Goal: Transaction & Acquisition: Purchase product/service

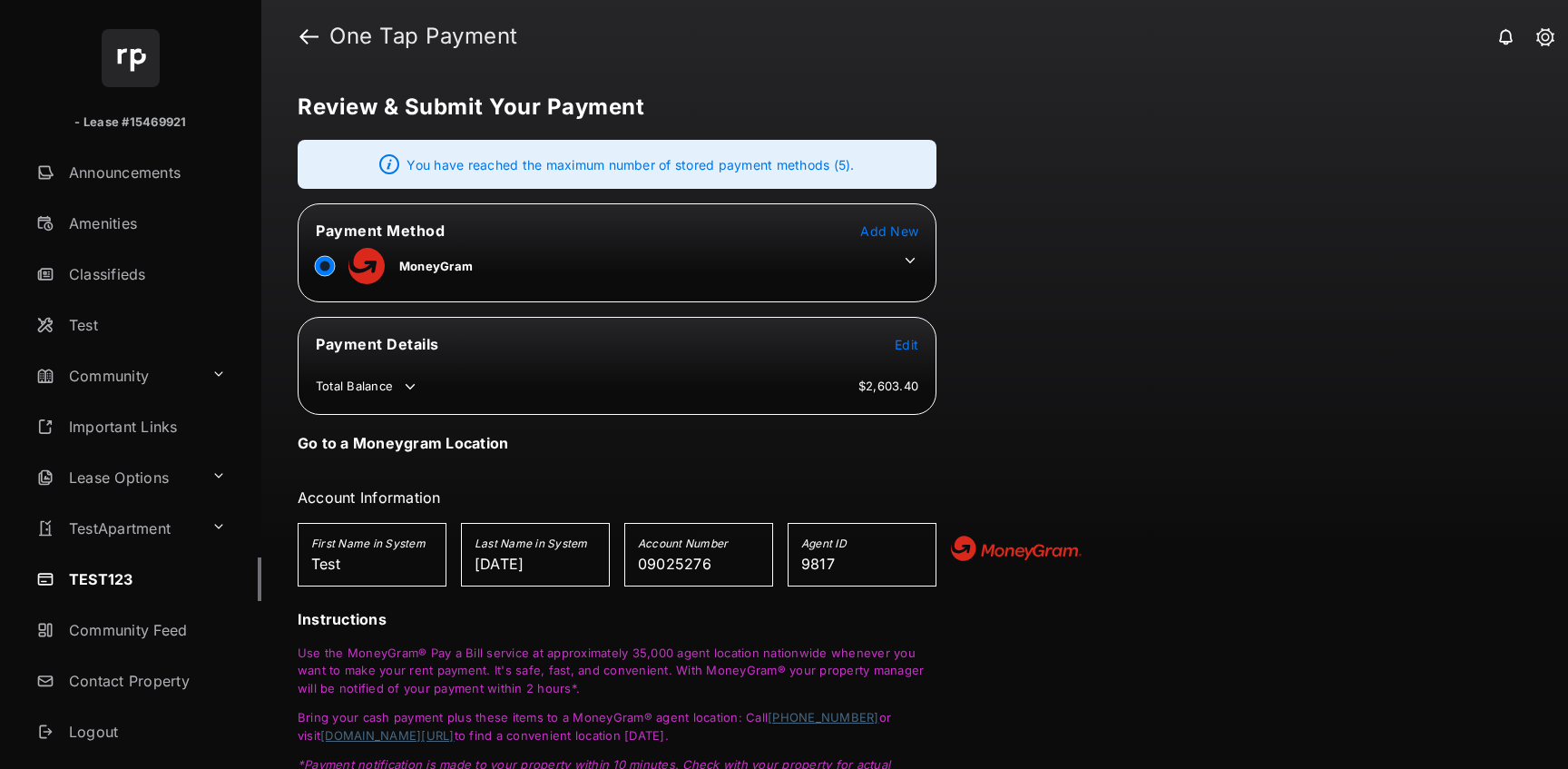
click at [909, 267] on icon at bounding box center [910, 260] width 16 height 16
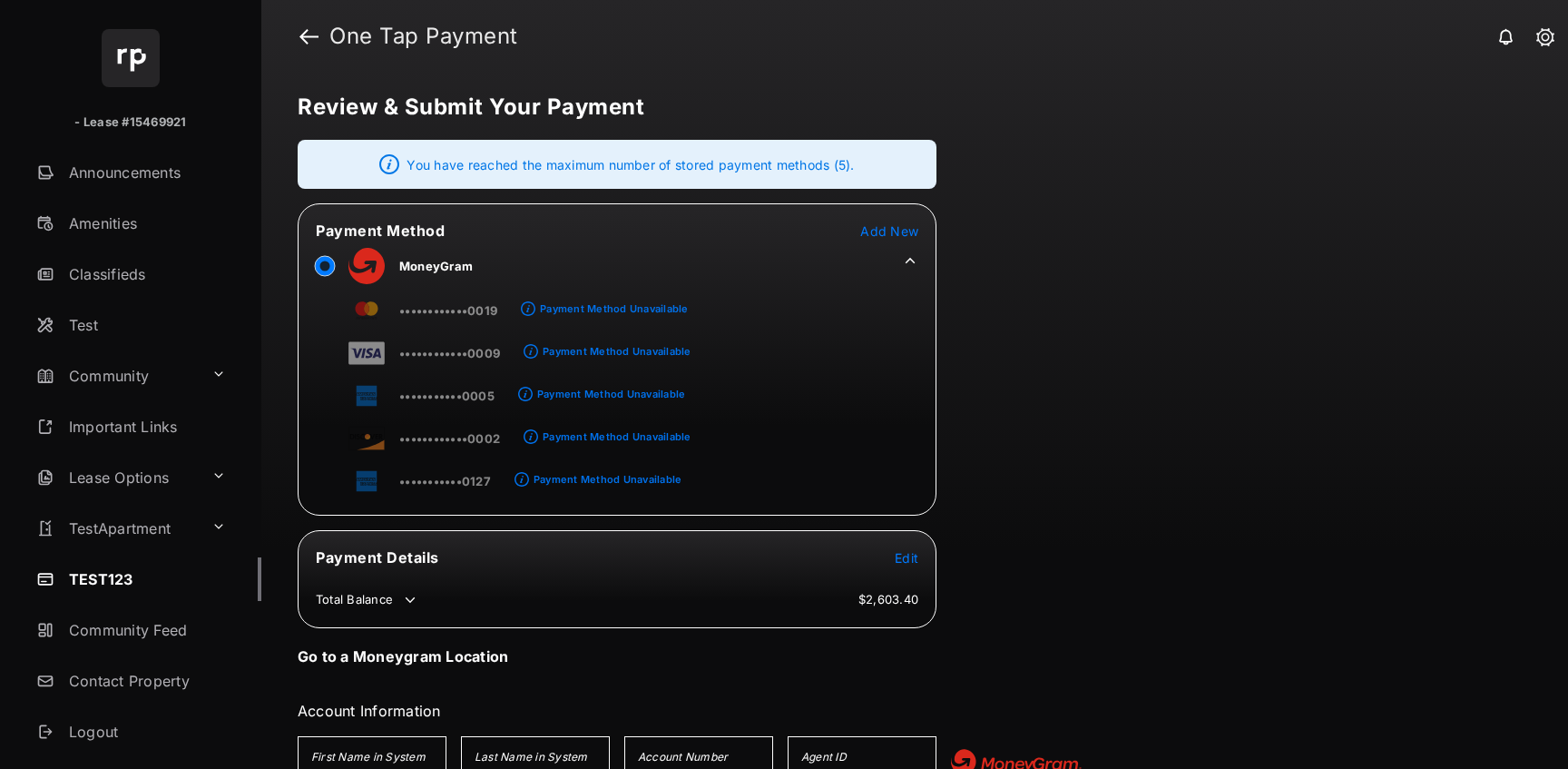
click at [339, 330] on tr "••••••••••••0009 Payment Method Unavailable" at bounding box center [495, 350] width 391 height 41
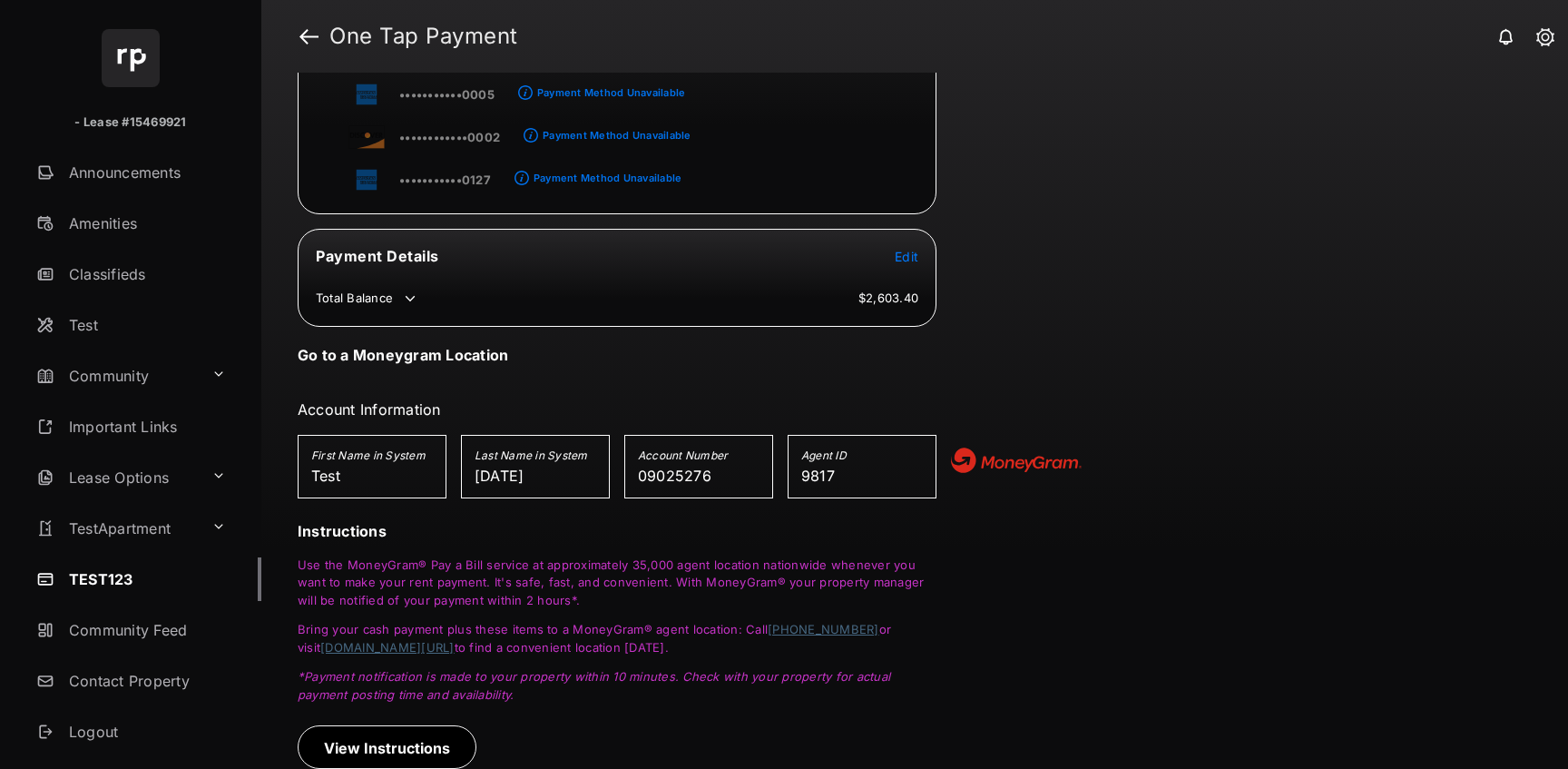
click at [909, 251] on span "Edit" at bounding box center [906, 256] width 23 height 15
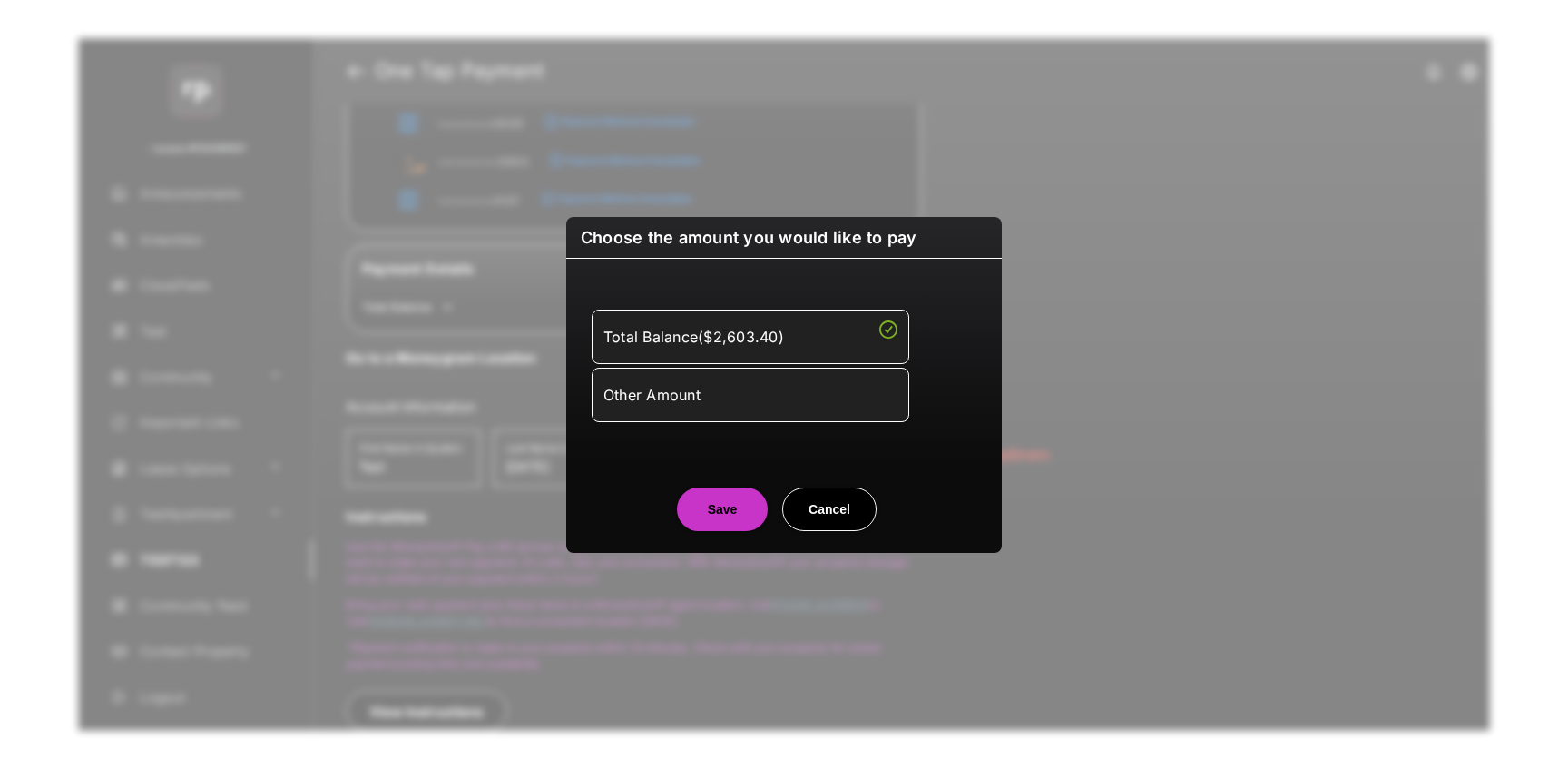
click at [630, 433] on div "Total Balance ( $2,603.40 ) Other Amount Amount to Pay" at bounding box center [783, 366] width 414 height 171
click at [670, 401] on div "Other Amount" at bounding box center [750, 394] width 294 height 31
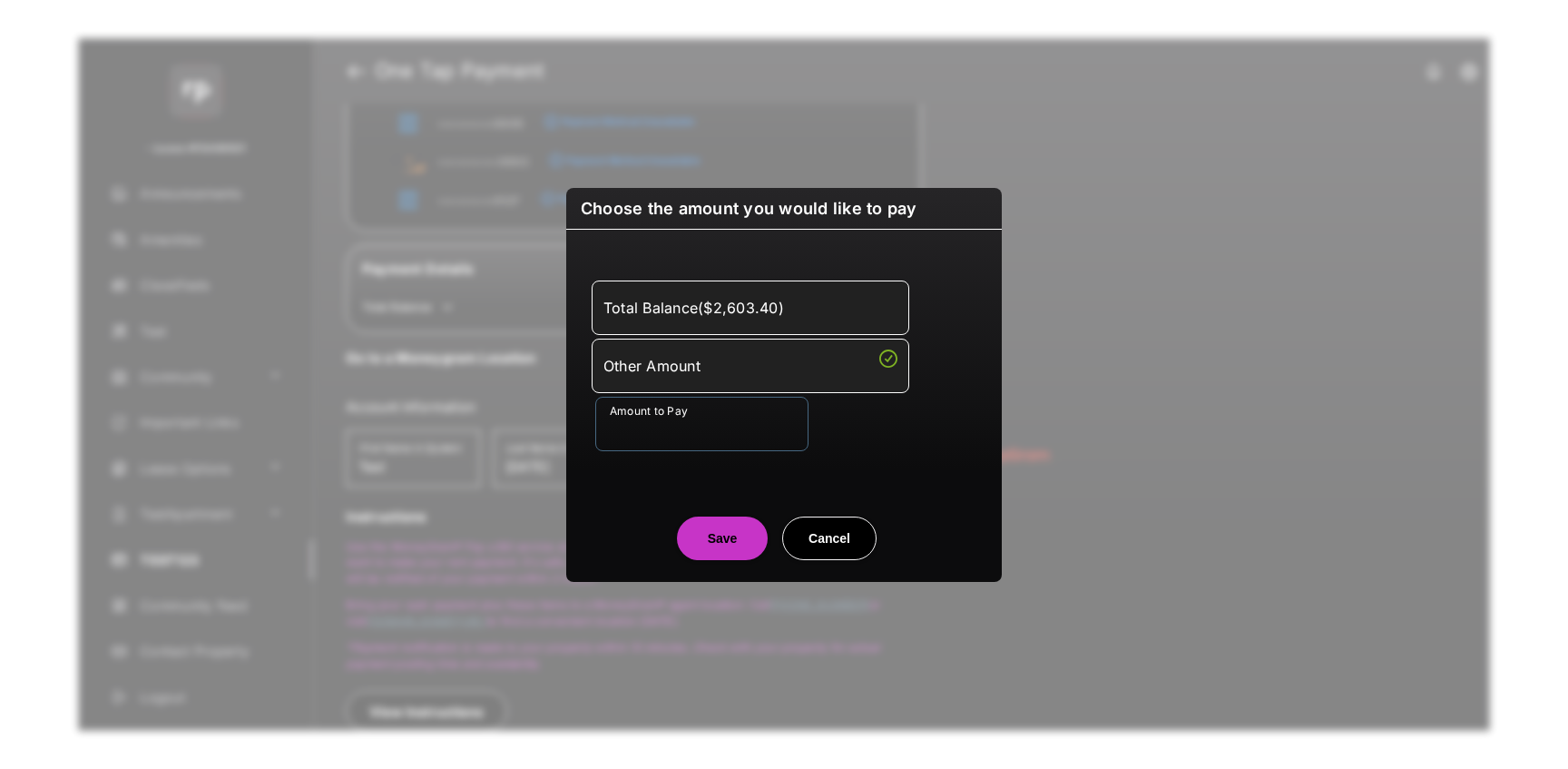
click at [650, 448] on input "Amount to Pay" at bounding box center [701, 424] width 213 height 54
type input "***"
click at [664, 552] on center "Save Cancel" at bounding box center [784, 531] width 392 height 58
click at [689, 548] on button "Save" at bounding box center [722, 538] width 91 height 43
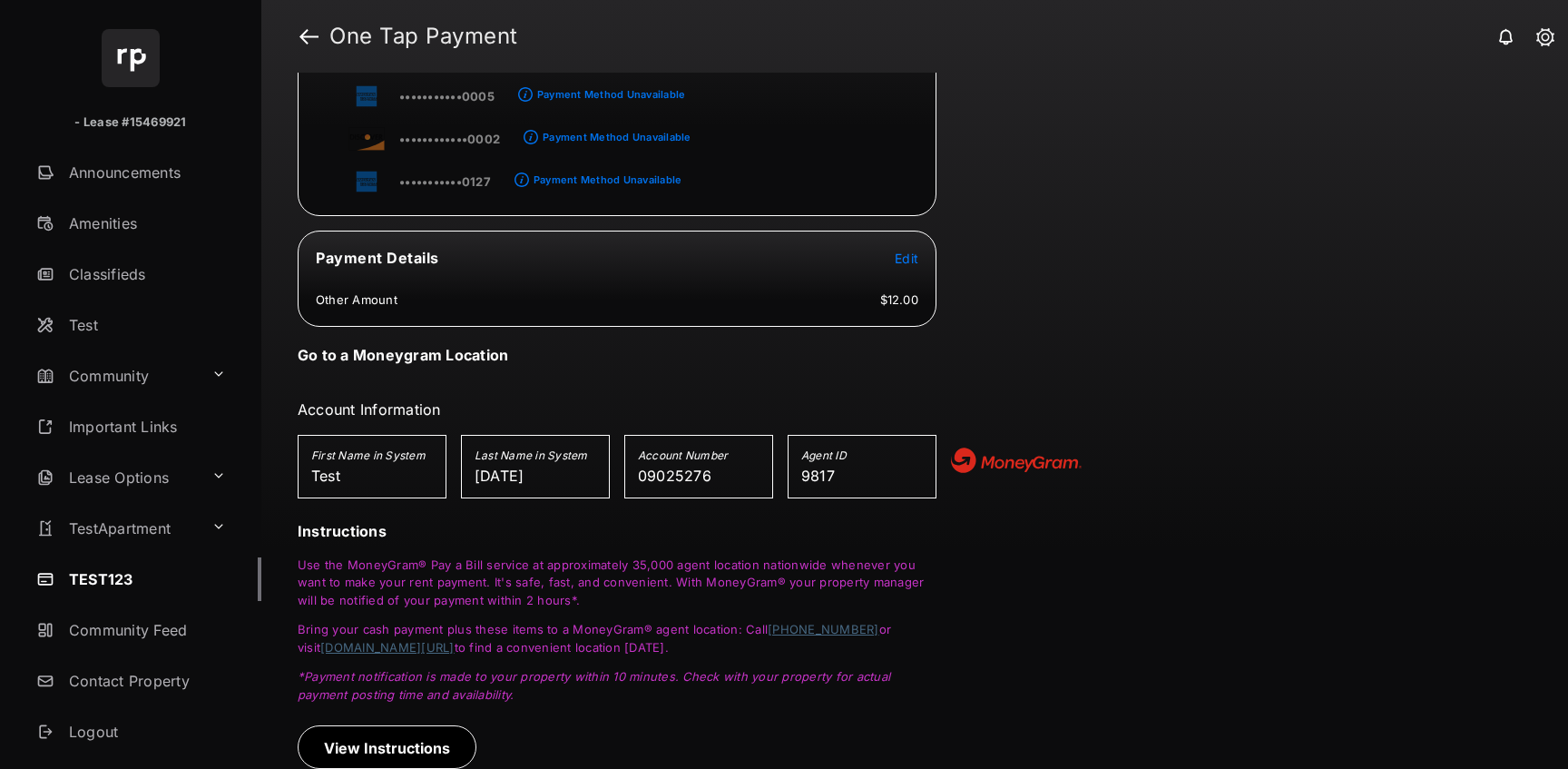
scroll to position [0, 0]
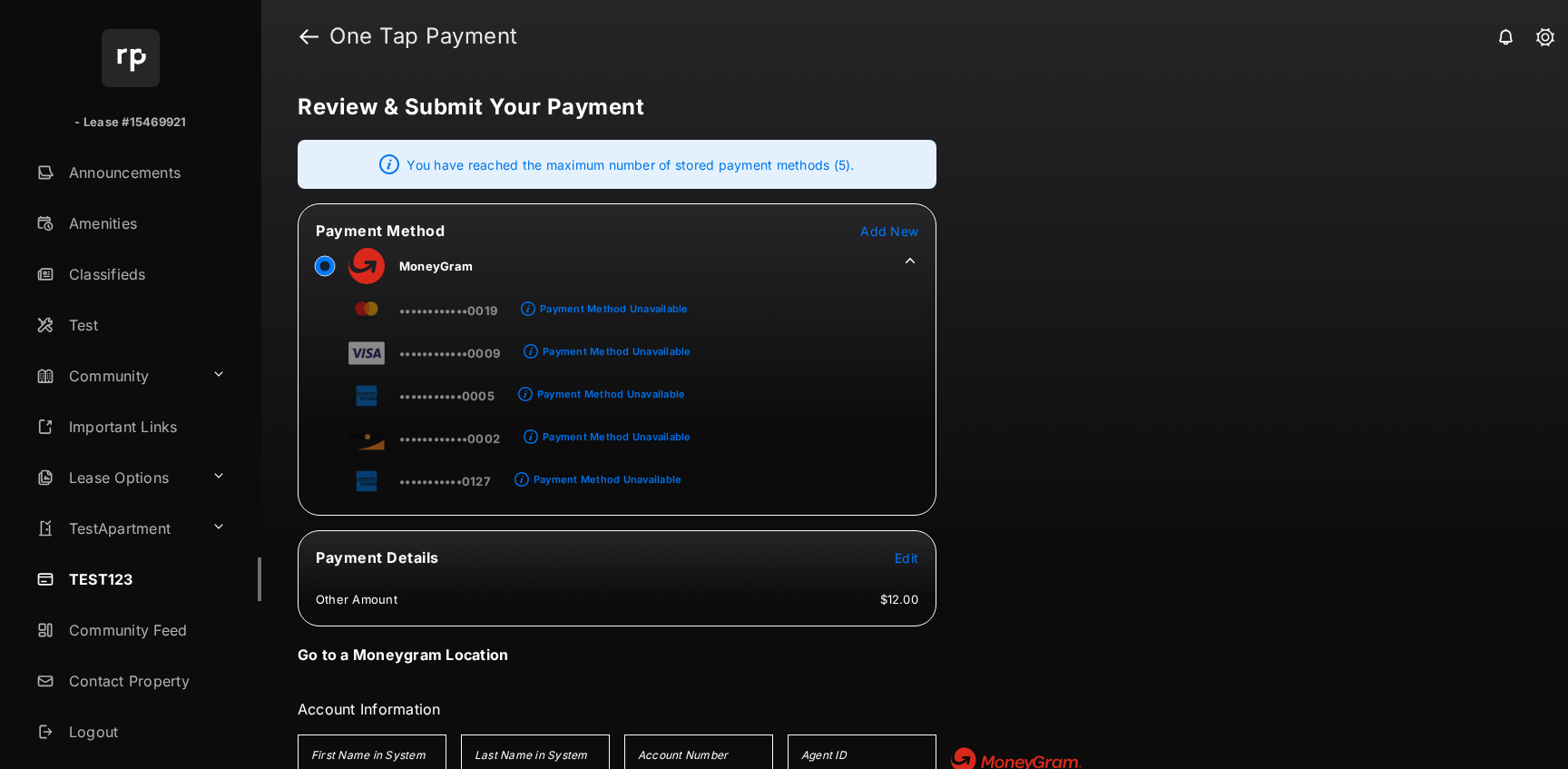
click at [318, 344] on tr "••••••••••••0009 Payment Method Unavailable" at bounding box center [495, 350] width 391 height 41
click at [915, 250] on td at bounding box center [905, 255] width 27 height 27
click at [906, 257] on icon at bounding box center [910, 260] width 16 height 16
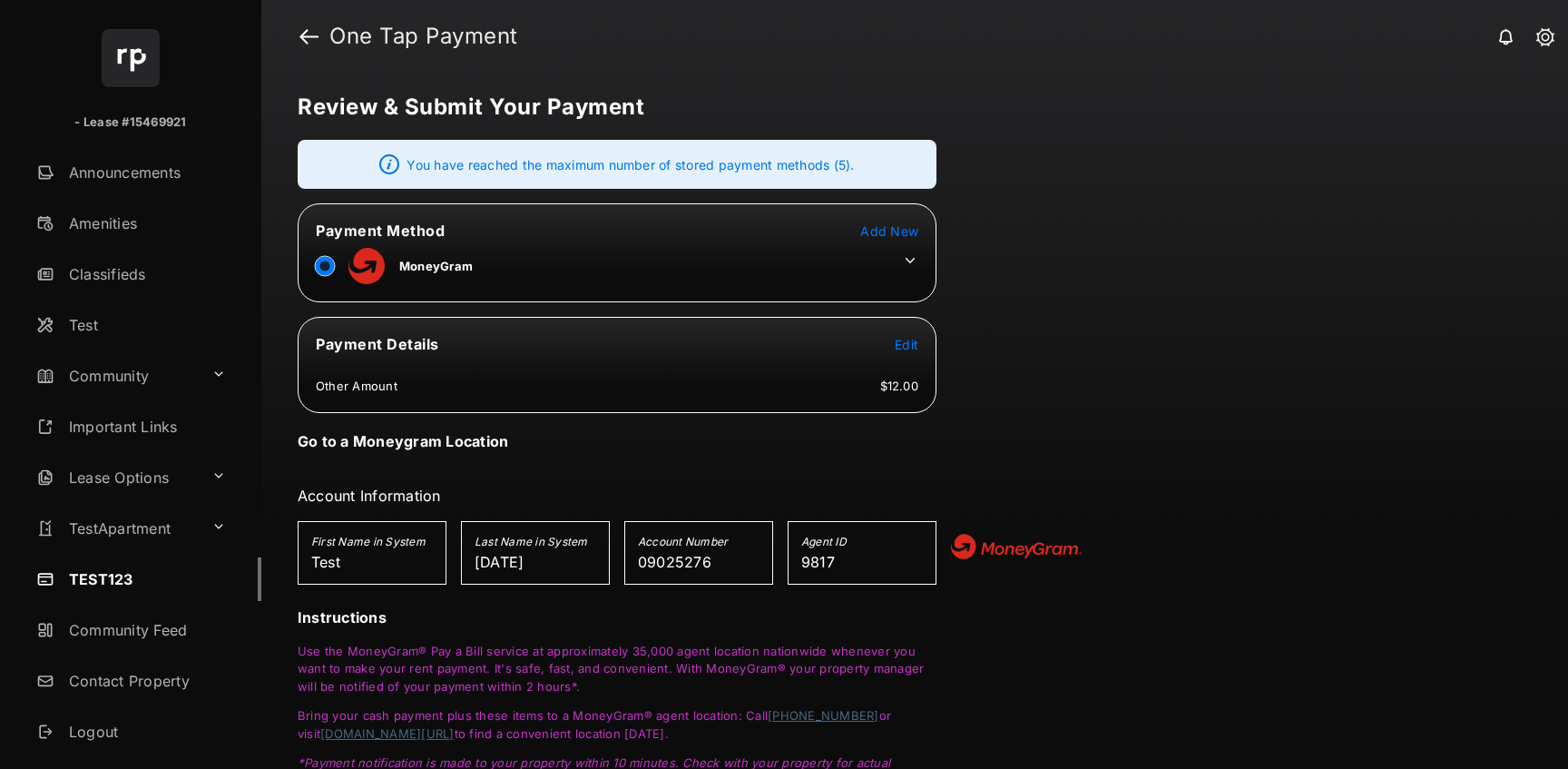
click at [909, 261] on icon at bounding box center [911, 261] width 10 height 6
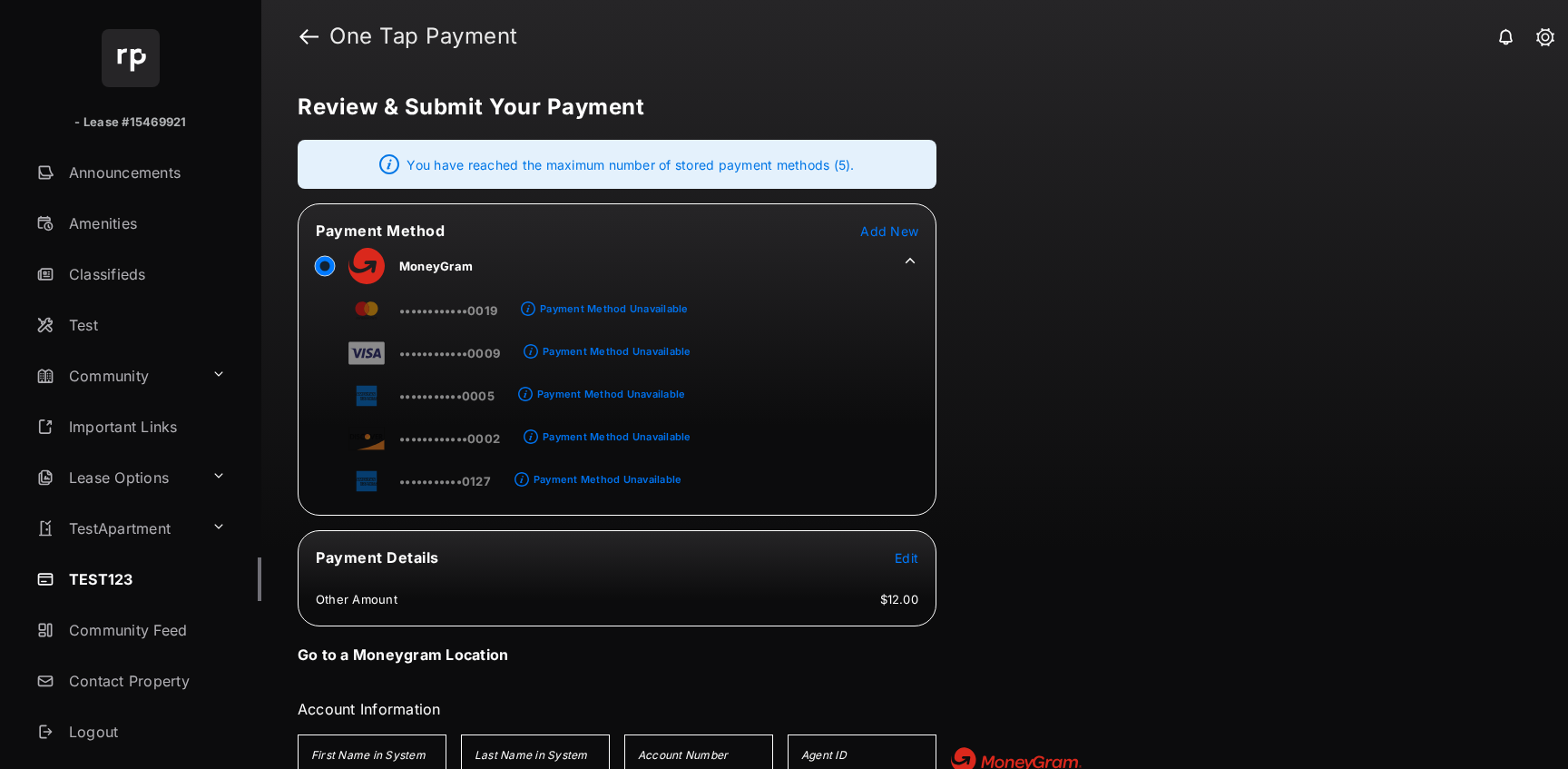
click at [565, 359] on link "Payment Method Unavailable" at bounding box center [614, 345] width 153 height 31
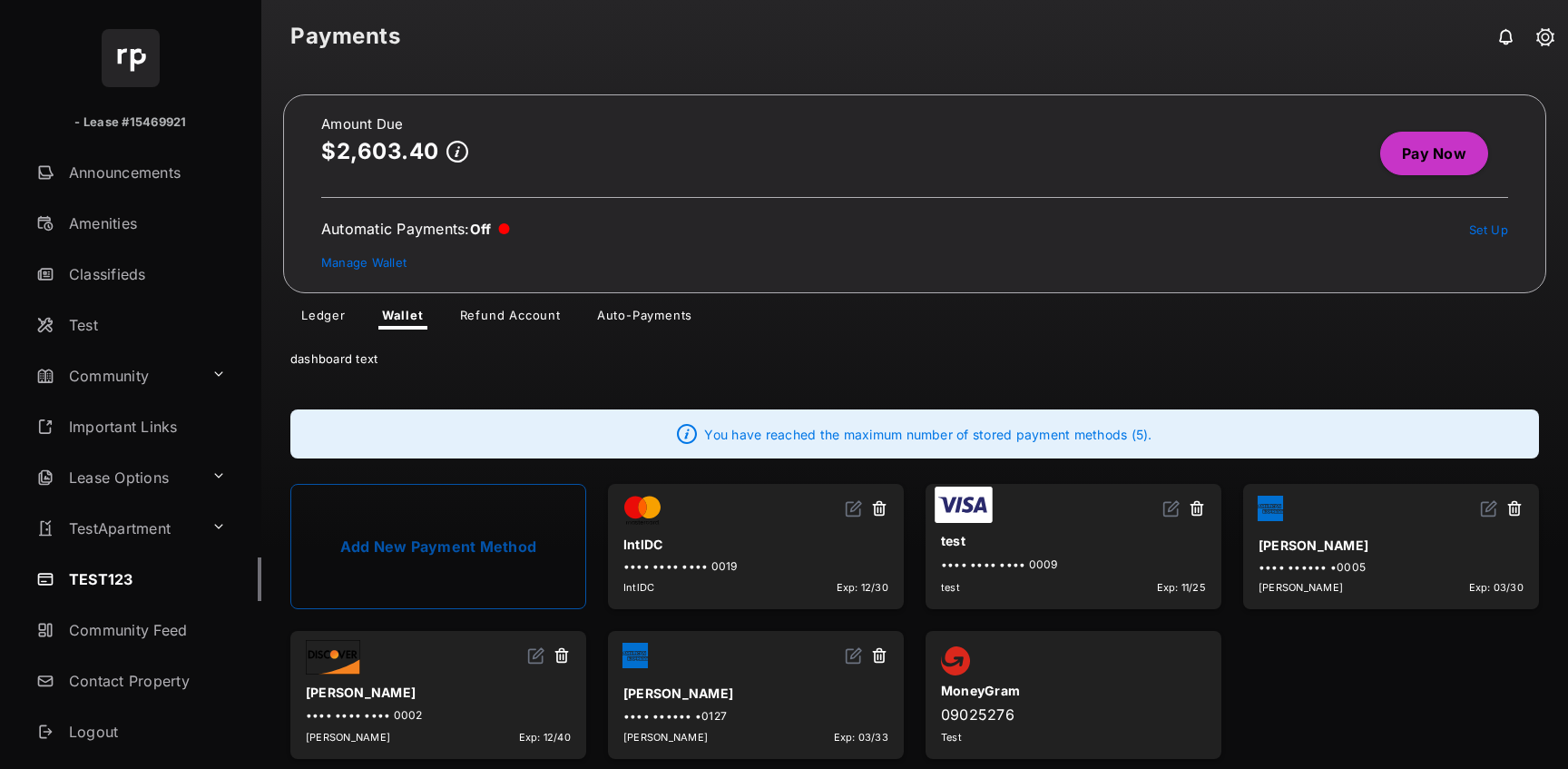
click at [886, 504] on button at bounding box center [879, 509] width 18 height 21
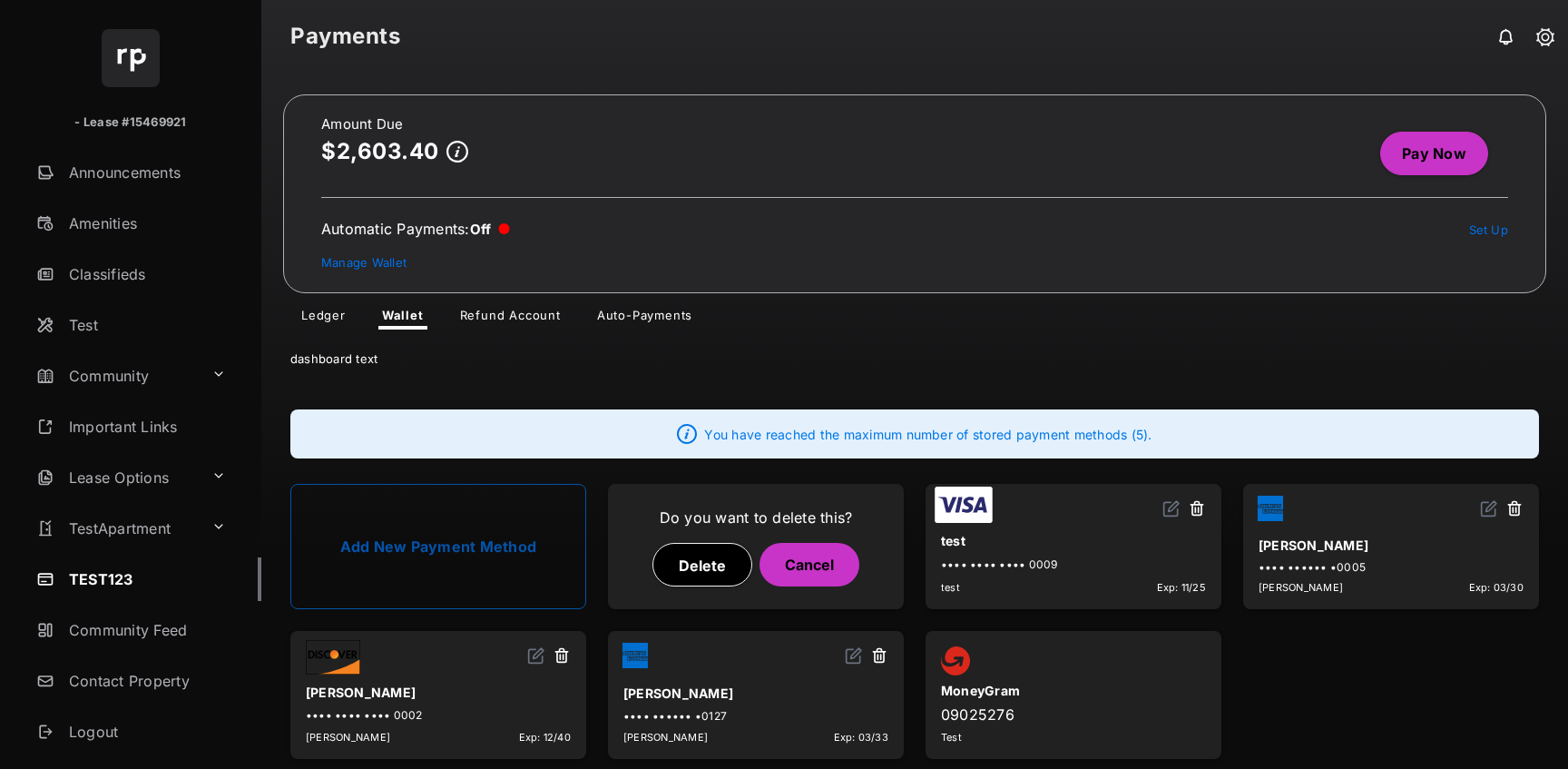
click at [706, 559] on button "Delete" at bounding box center [702, 565] width 99 height 43
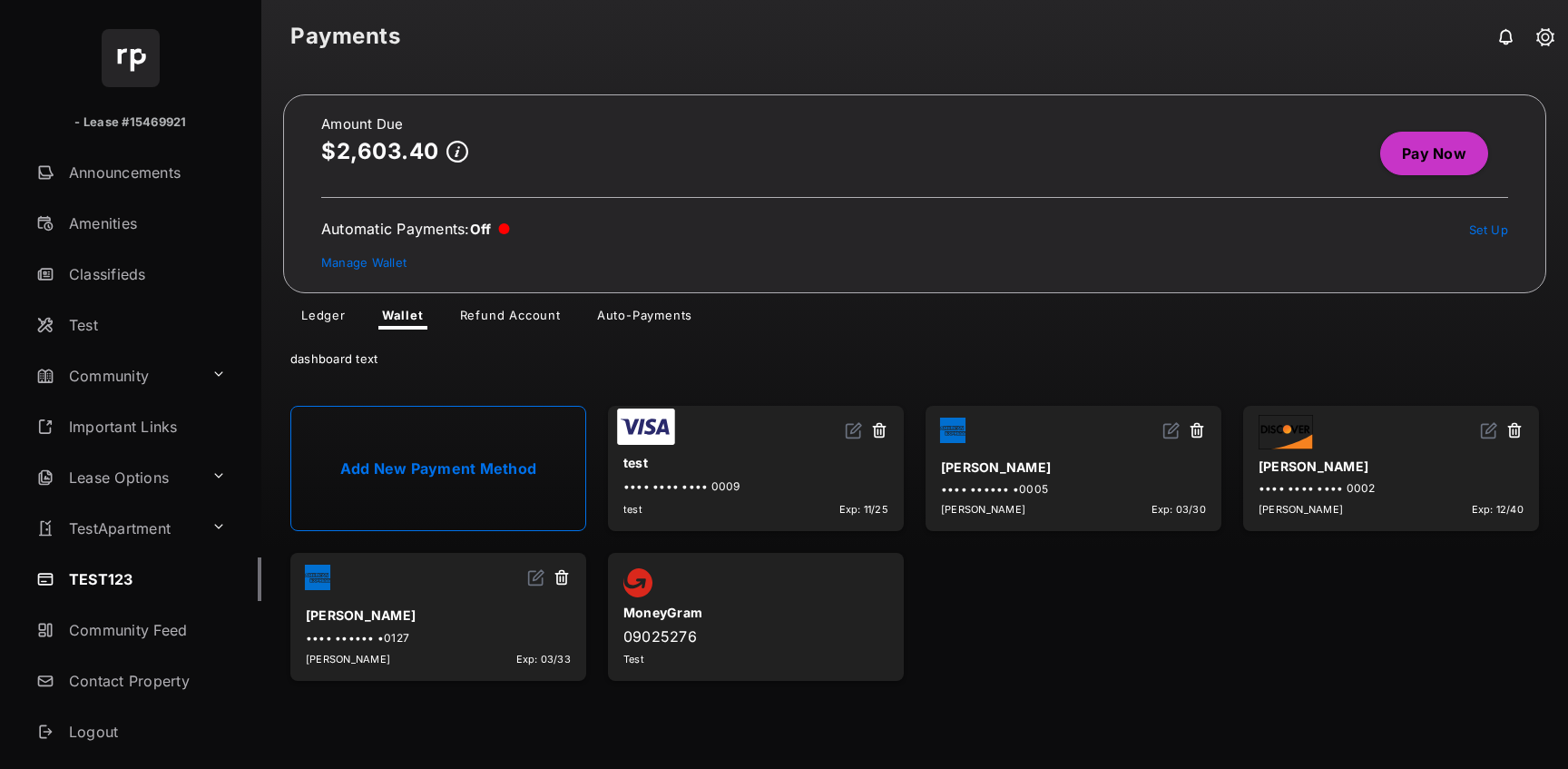
click at [884, 431] on button at bounding box center [879, 431] width 18 height 21
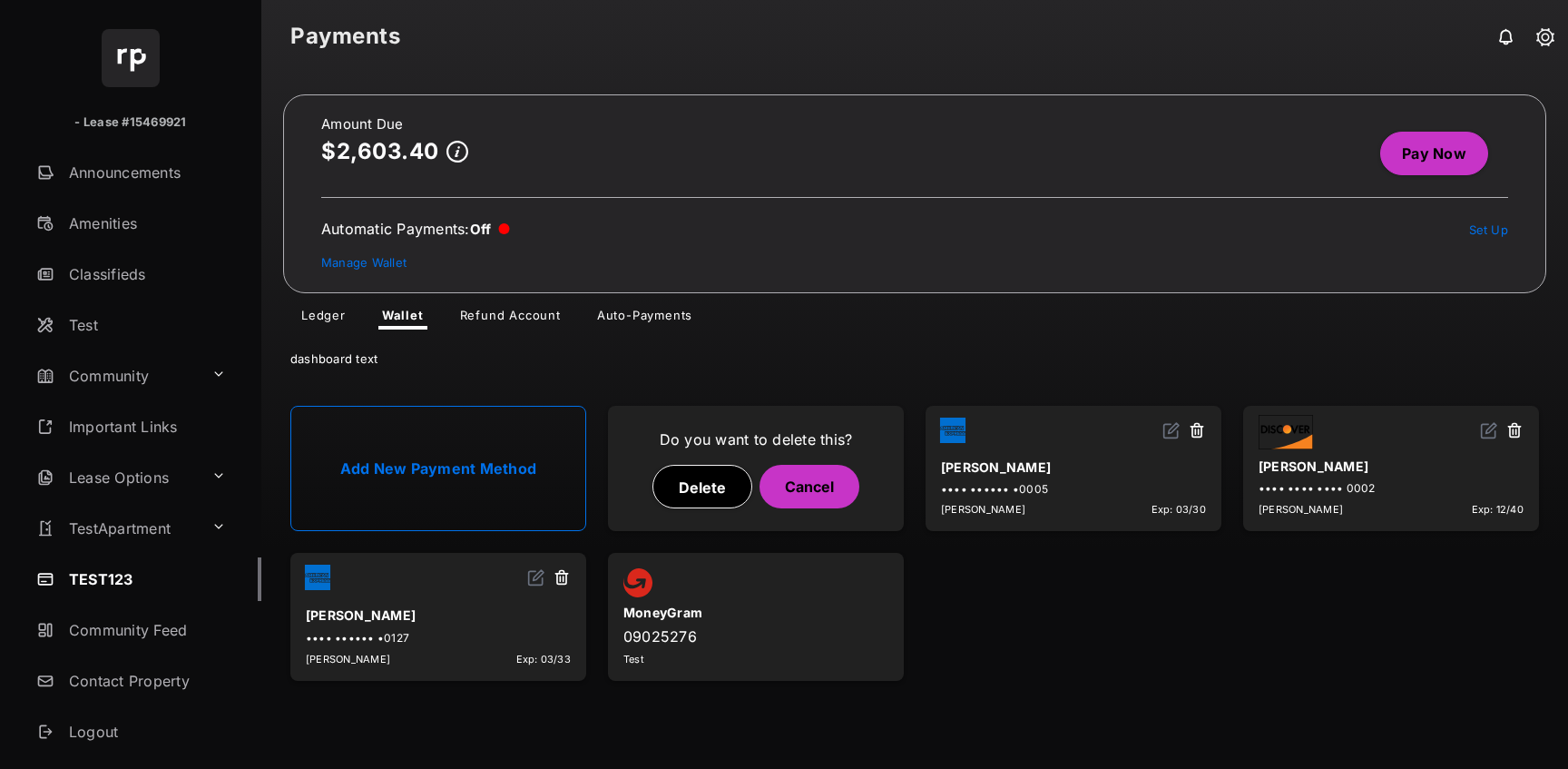
click at [712, 508] on div "Do you want to delete this? Delete Cancel" at bounding box center [756, 468] width 265 height 95
click at [706, 497] on button "Delete" at bounding box center [702, 486] width 99 height 43
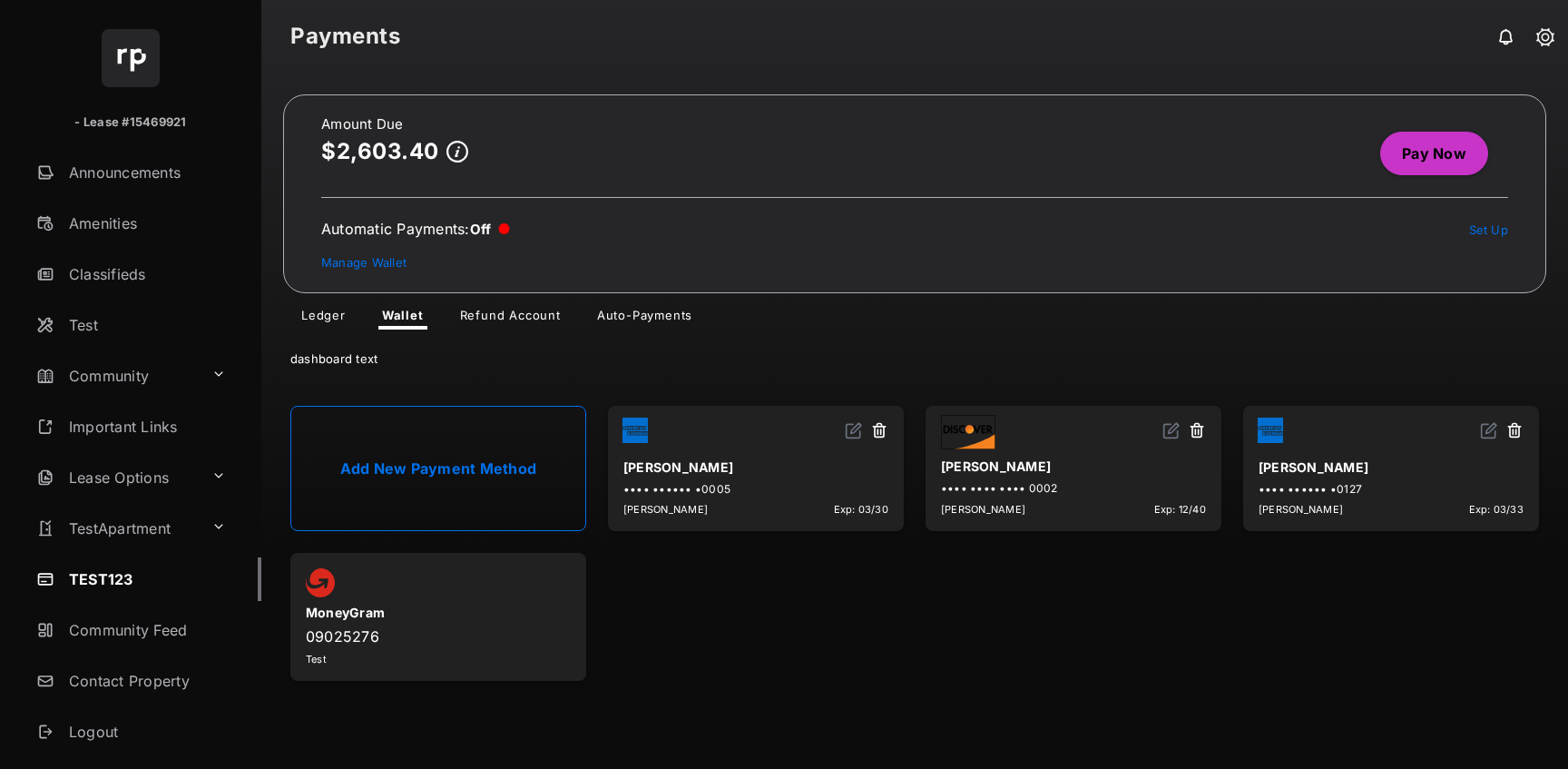
click at [876, 432] on button at bounding box center [879, 431] width 18 height 21
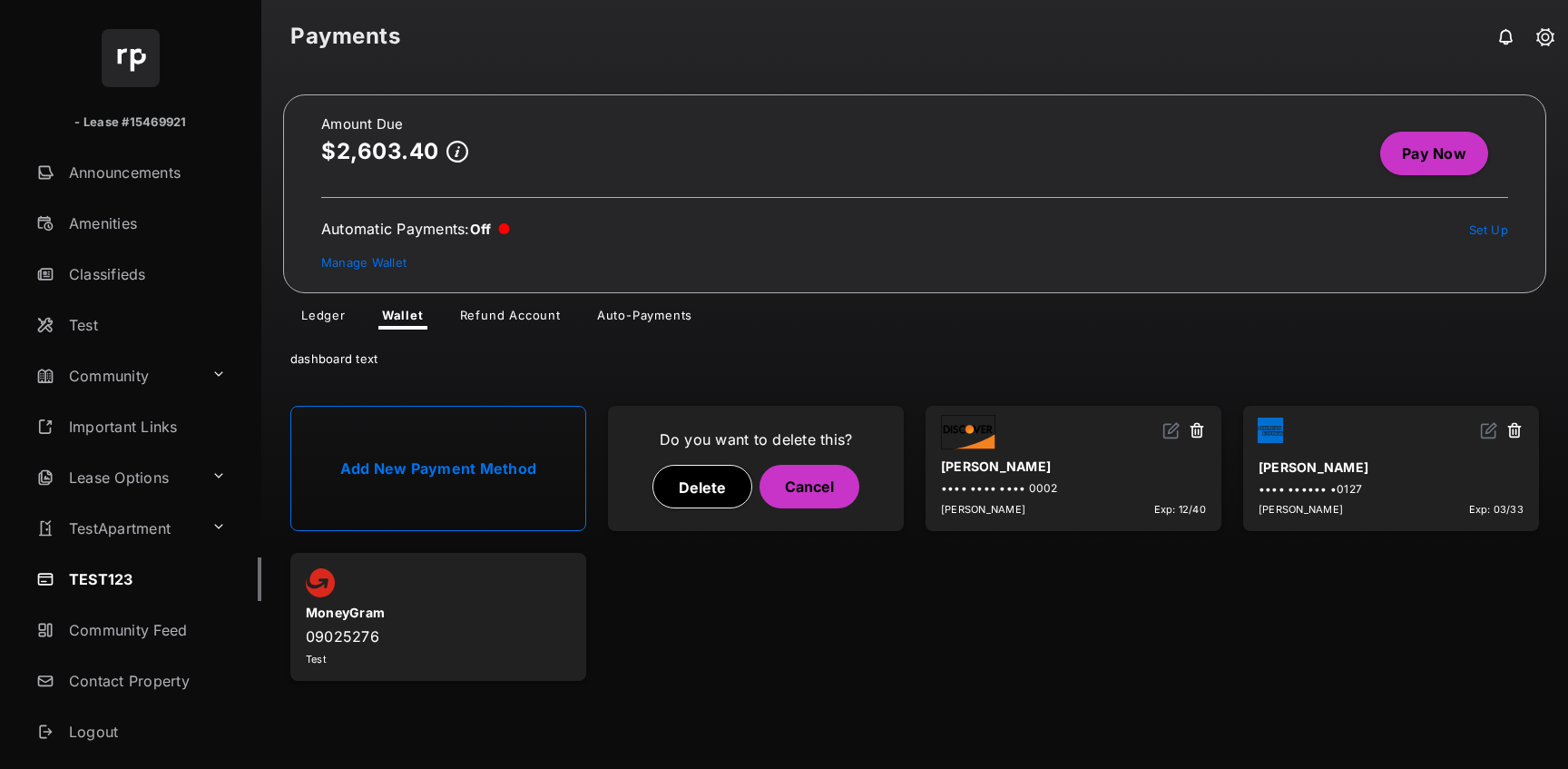
click at [739, 475] on button "Delete" at bounding box center [702, 486] width 99 height 43
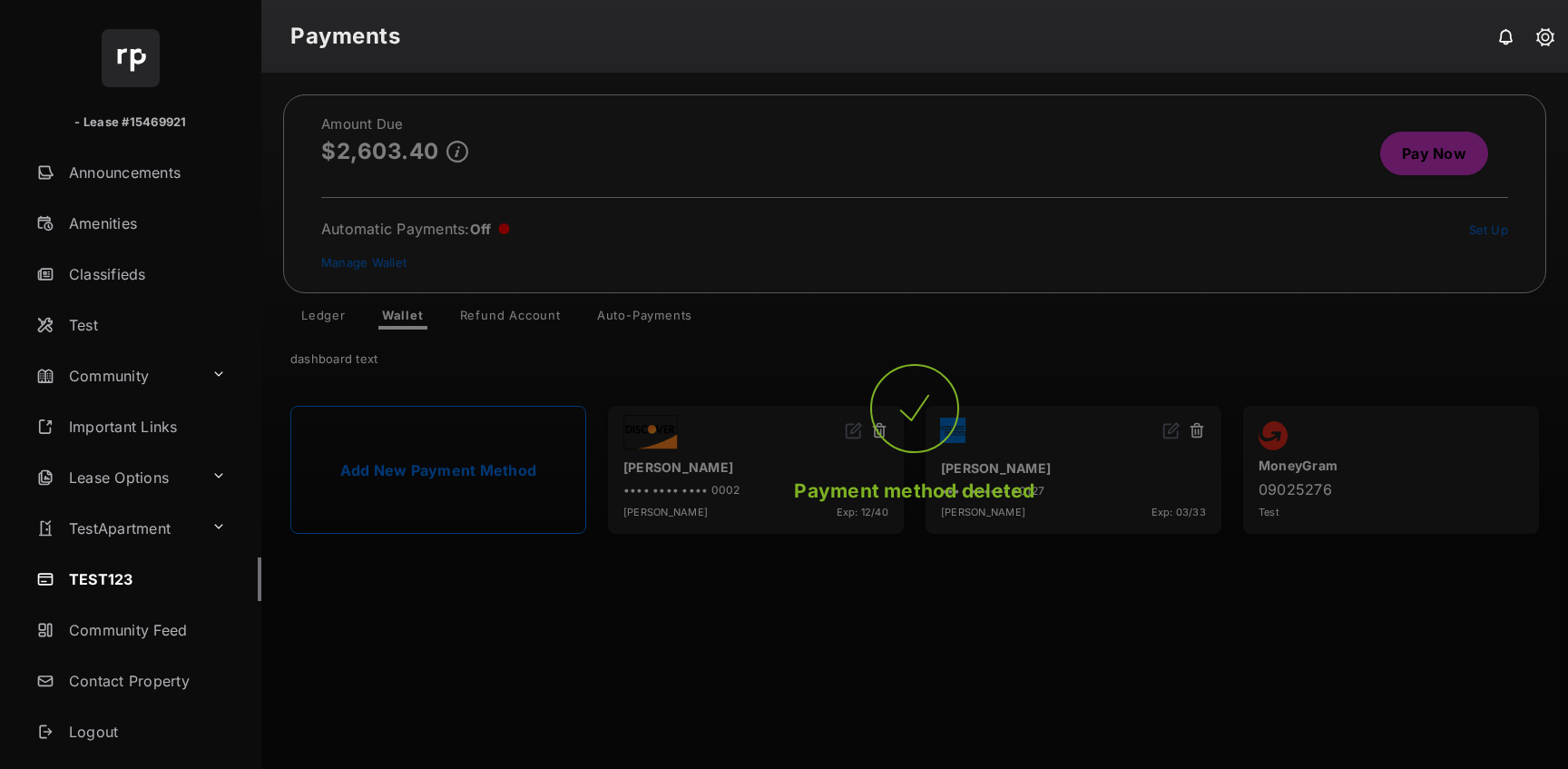
click at [1400, 166] on div "Payment method deleted" at bounding box center [914, 420] width 1306 height 696
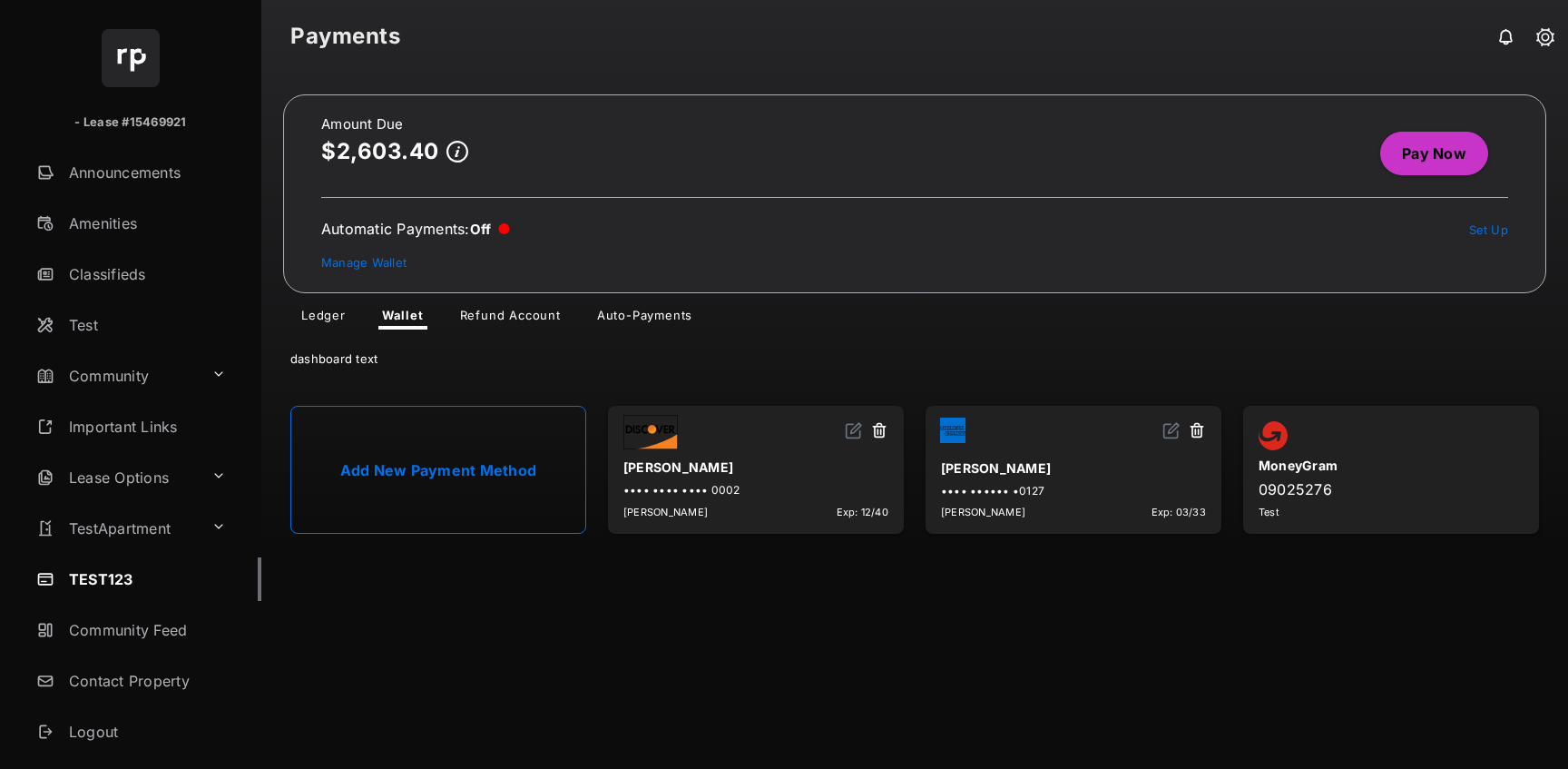
click at [1401, 166] on link "Pay Now" at bounding box center [1434, 153] width 108 height 43
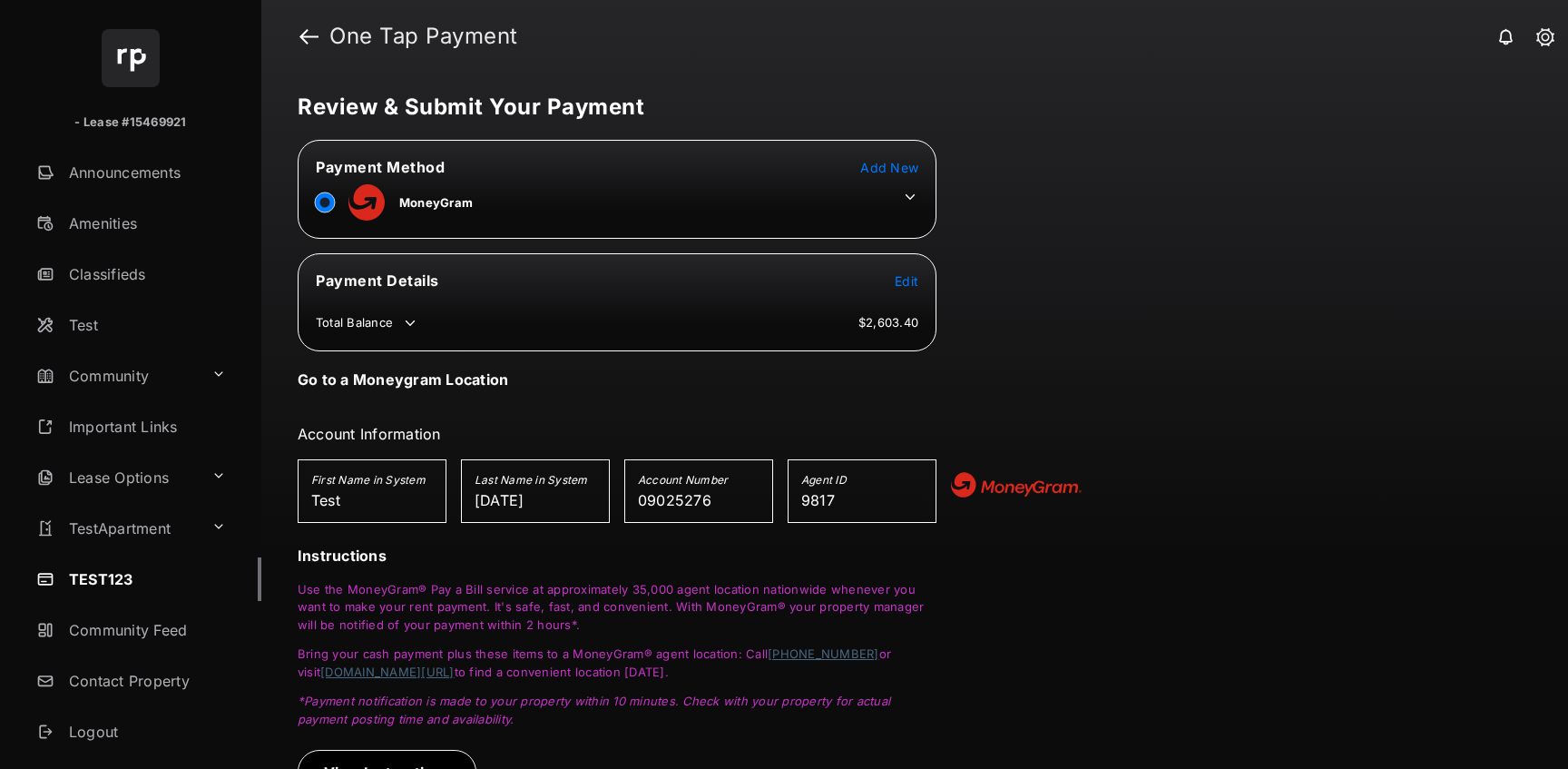
click at [903, 204] on icon at bounding box center [910, 196] width 16 height 16
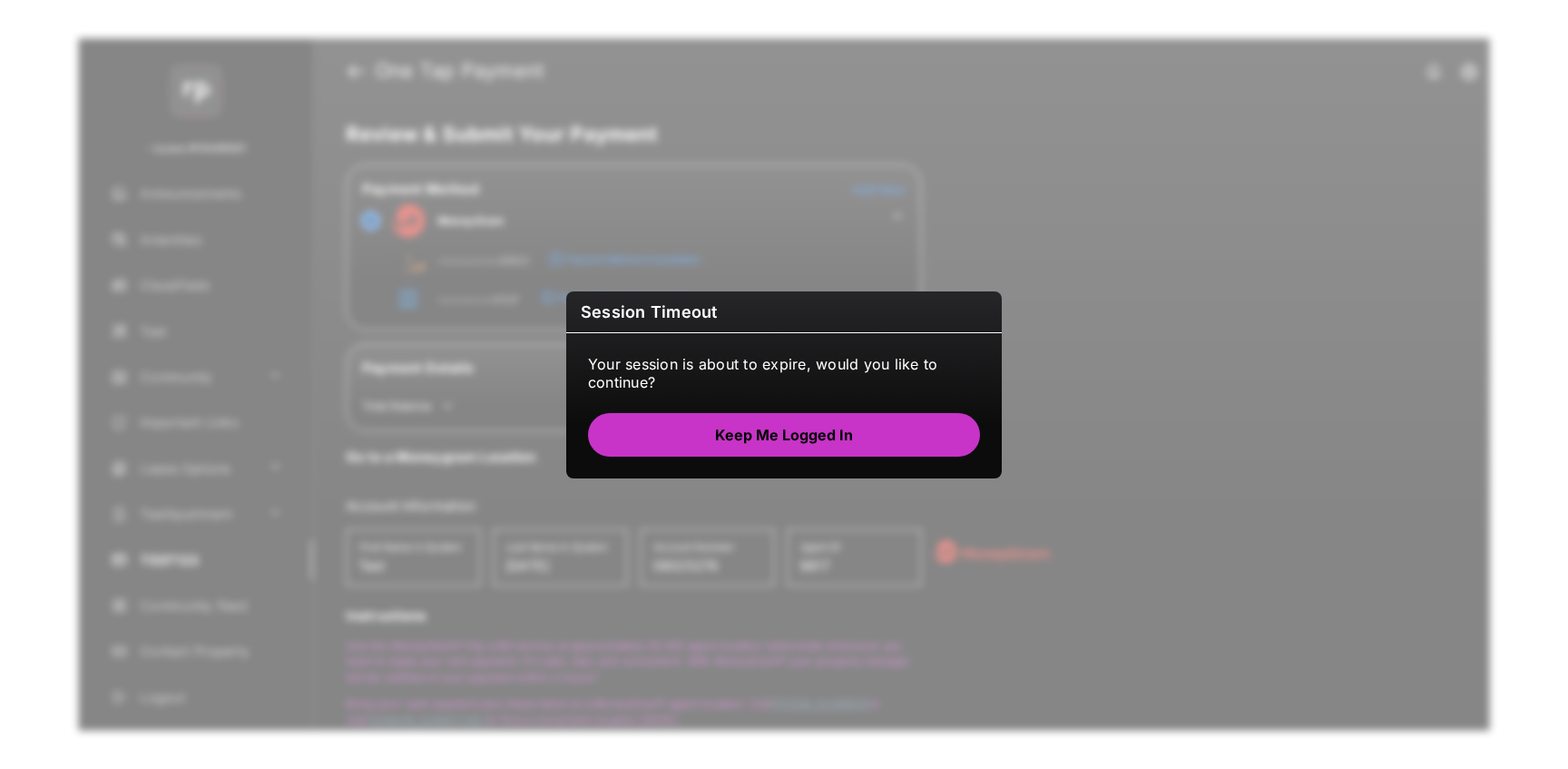
click at [821, 457] on div "Session Timeout Your session is about to expire, would you like to continue? Ke…" at bounding box center [784, 384] width 435 height 187
click at [819, 450] on button "Keep me logged in" at bounding box center [784, 434] width 392 height 43
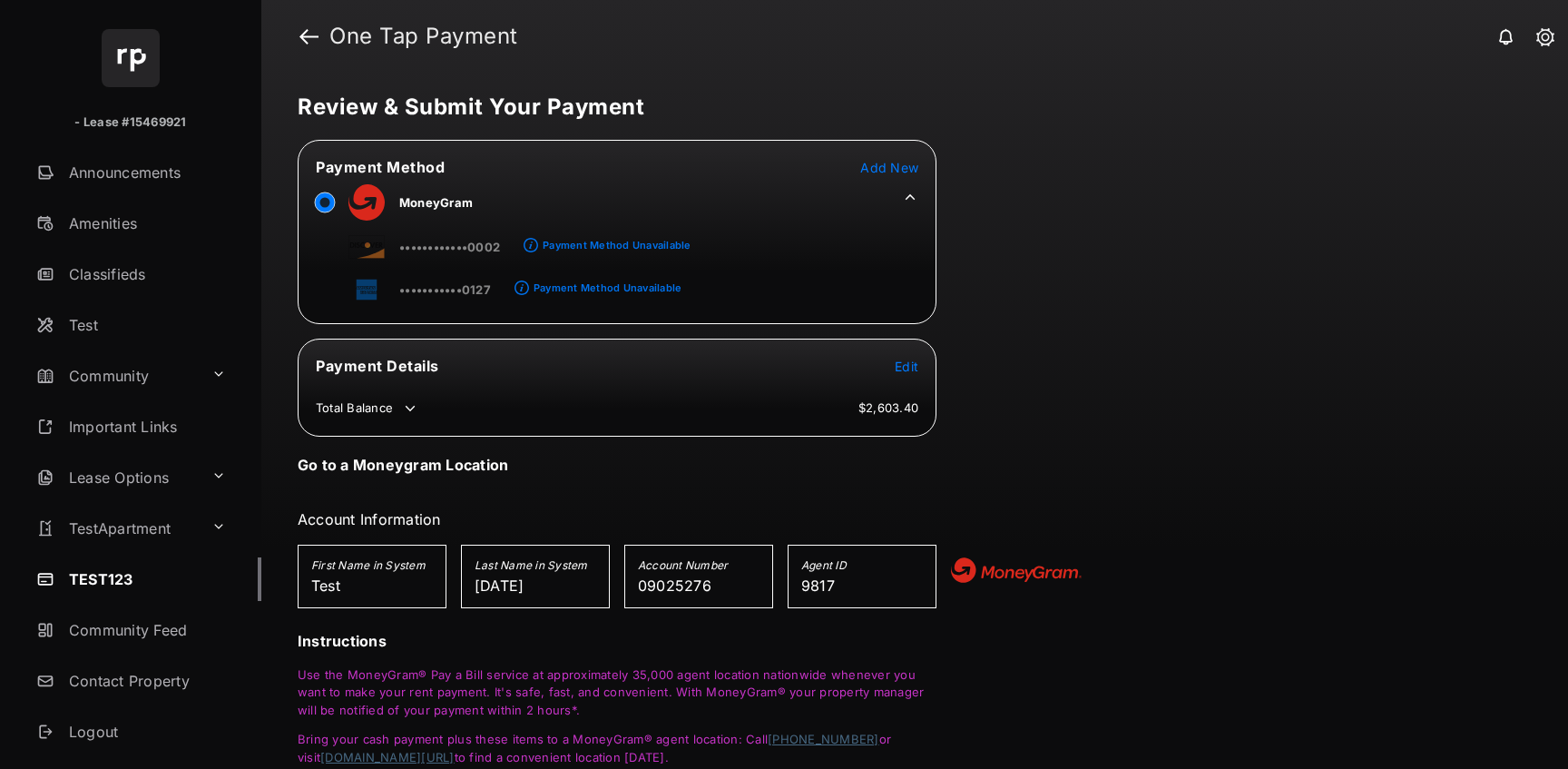
click at [906, 365] on span "Edit" at bounding box center [906, 366] width 23 height 15
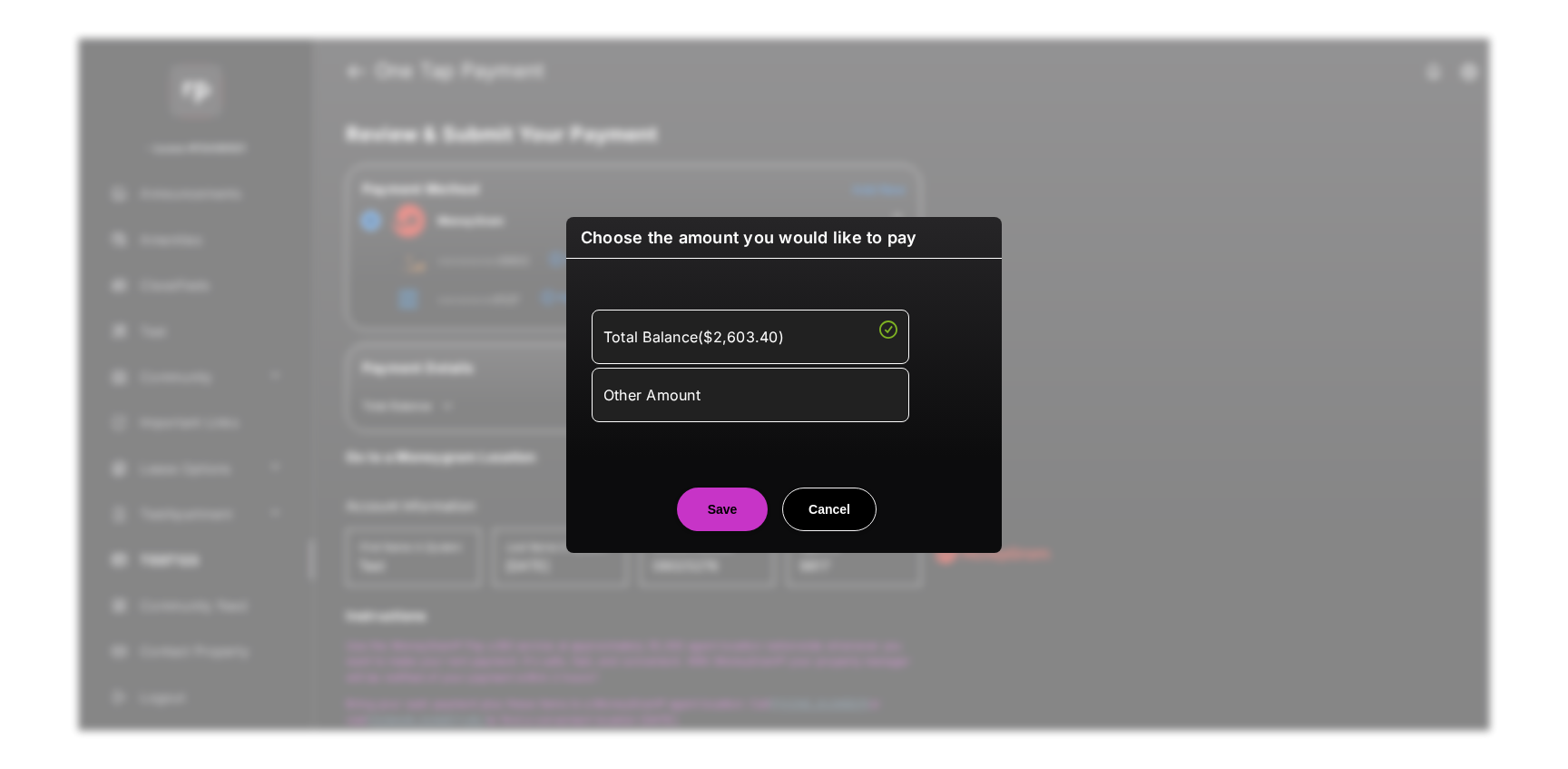
click at [716, 415] on li "Other Amount" at bounding box center [750, 395] width 318 height 54
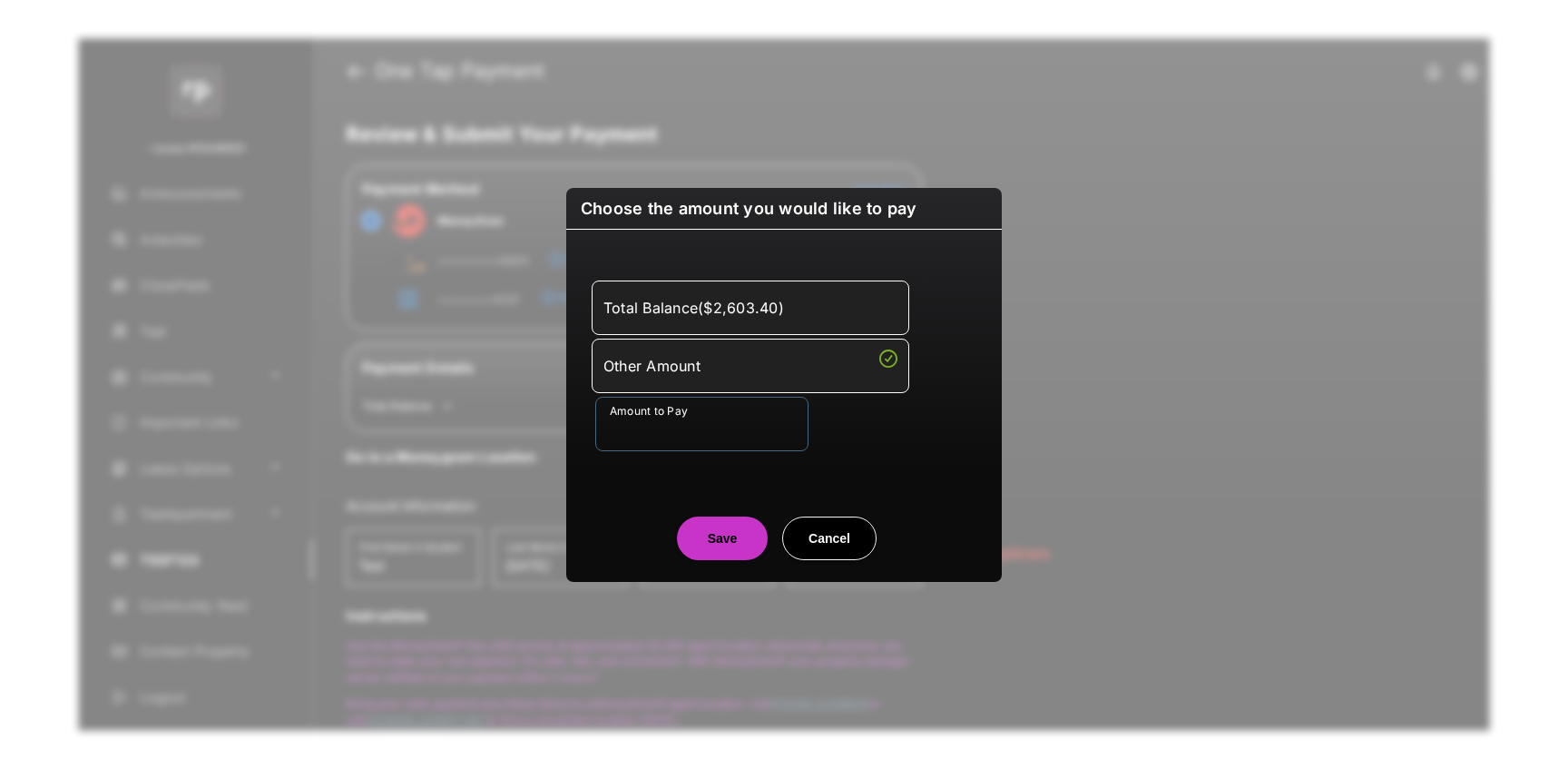
click at [688, 436] on input "Amount to Pay" at bounding box center [701, 424] width 213 height 54
type input "***"
click at [666, 475] on div "Total Balance ( $2,603.40 ) Other Amount Amount to Pay ***" at bounding box center [783, 366] width 414 height 229
click at [712, 593] on div "Choose the amount you would like to pay Total Balance ( $2,603.40 ) Other Amoun…" at bounding box center [784, 384] width 1568 height 769
click at [694, 536] on button "Save" at bounding box center [722, 538] width 91 height 43
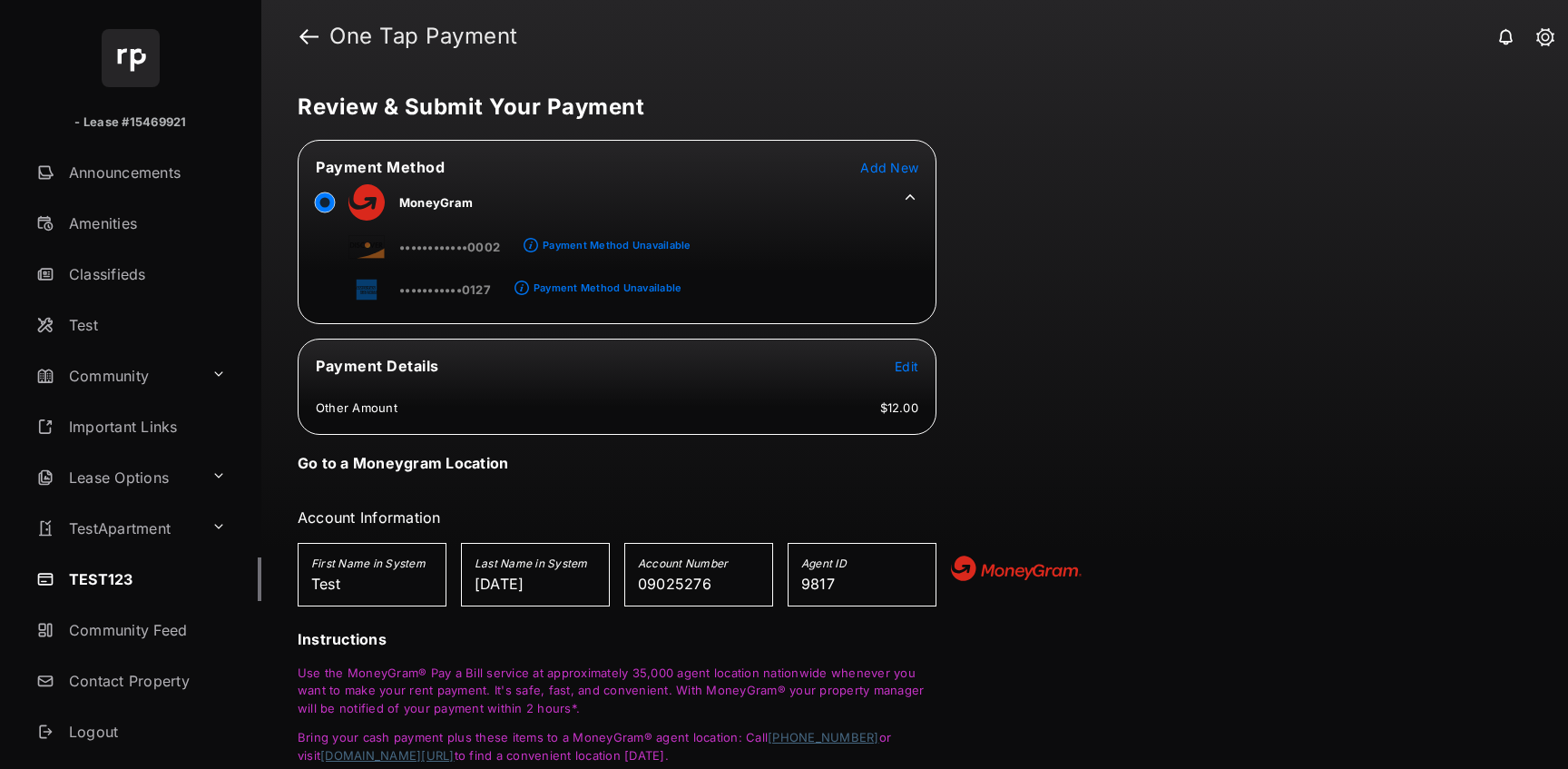
click at [907, 167] on span "Add New" at bounding box center [889, 167] width 58 height 15
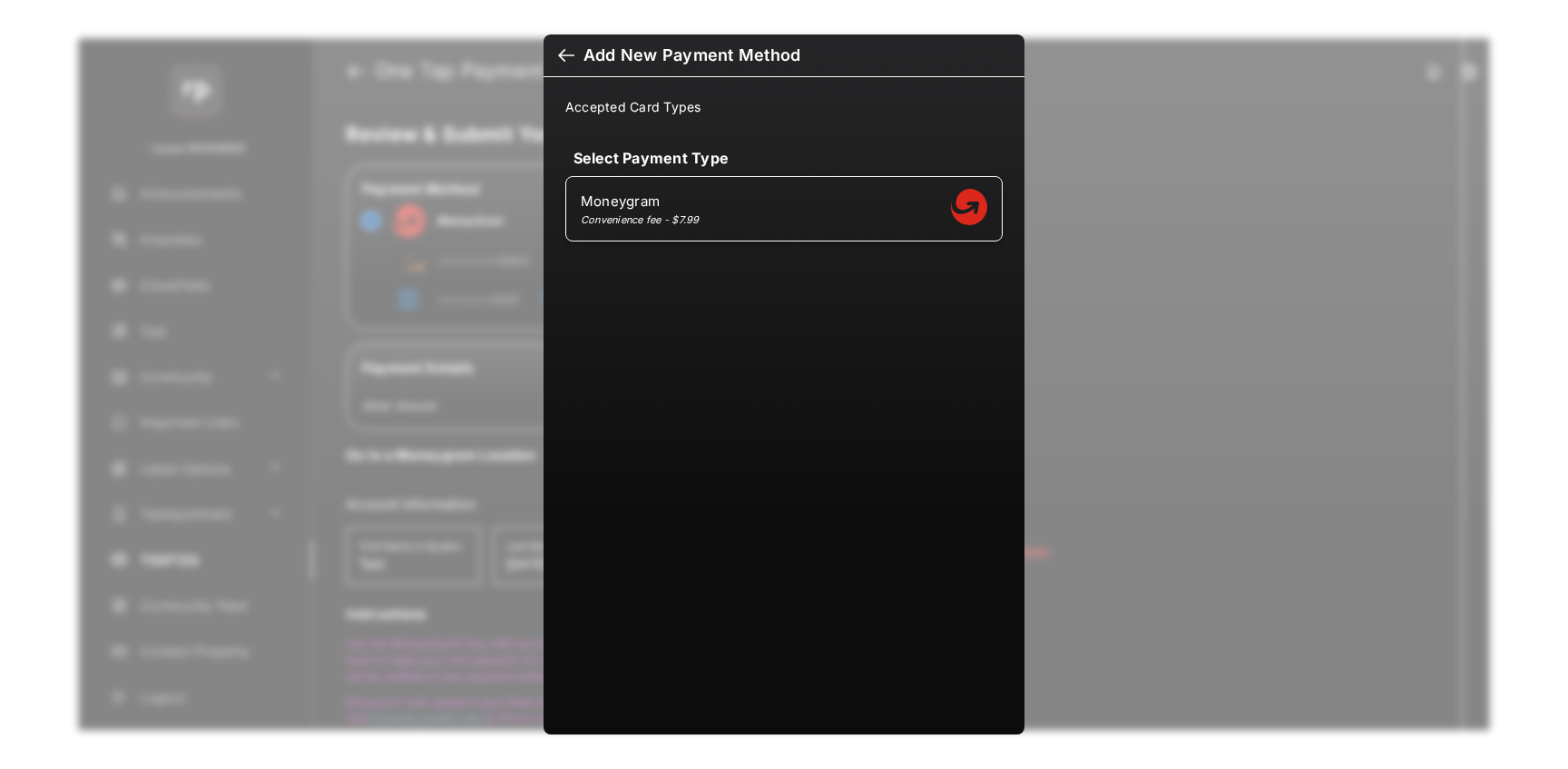
click at [580, 47] on span "Add New Payment Method" at bounding box center [784, 54] width 452 height 20
click at [576, 47] on span "Add New Payment Method" at bounding box center [784, 54] width 452 height 20
click at [565, 75] on h2 "Add New Payment Method" at bounding box center [784, 55] width 481 height 42
click at [565, 59] on div at bounding box center [565, 56] width 16 height 20
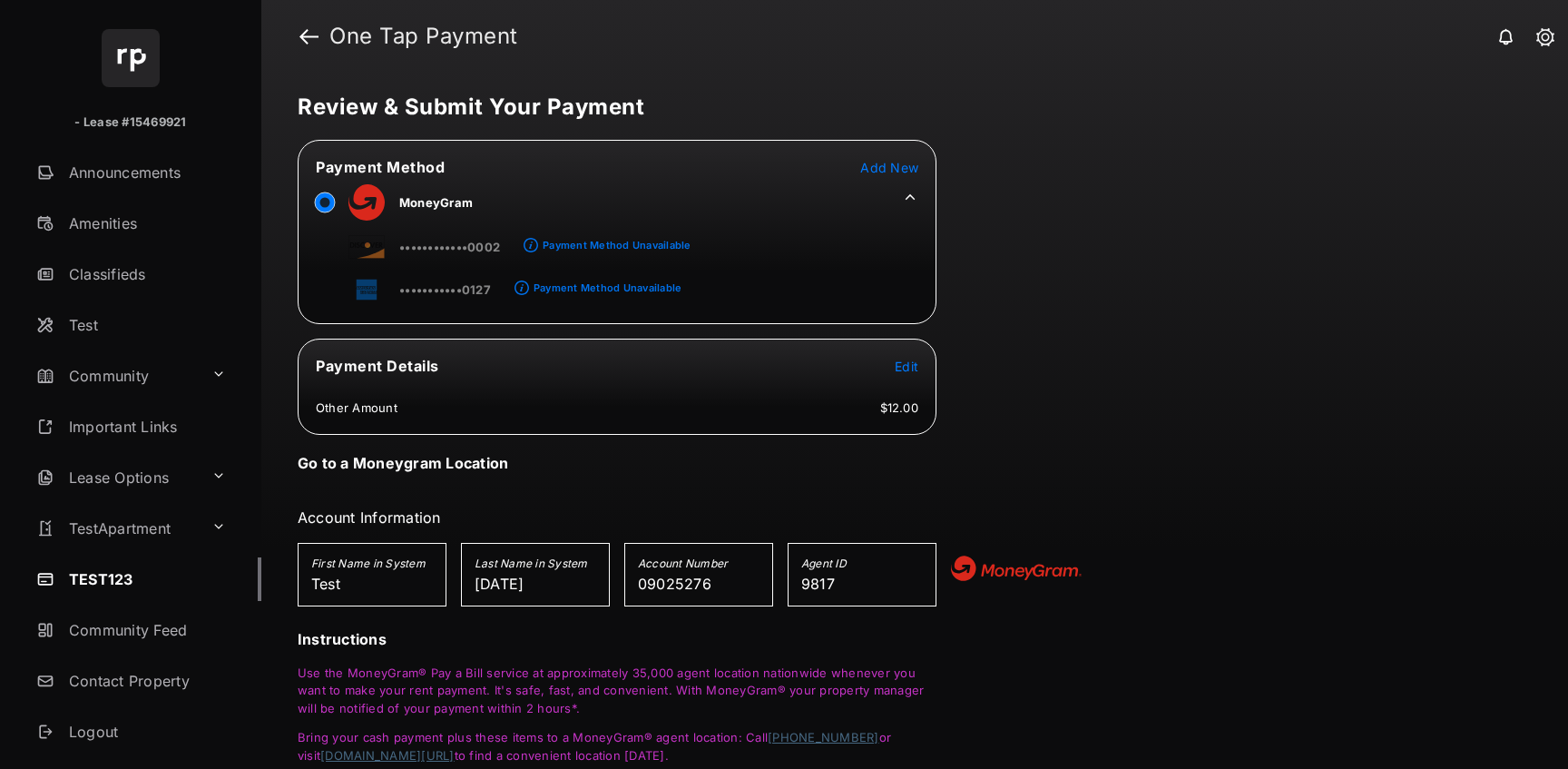
click at [904, 365] on span "Edit" at bounding box center [906, 366] width 23 height 15
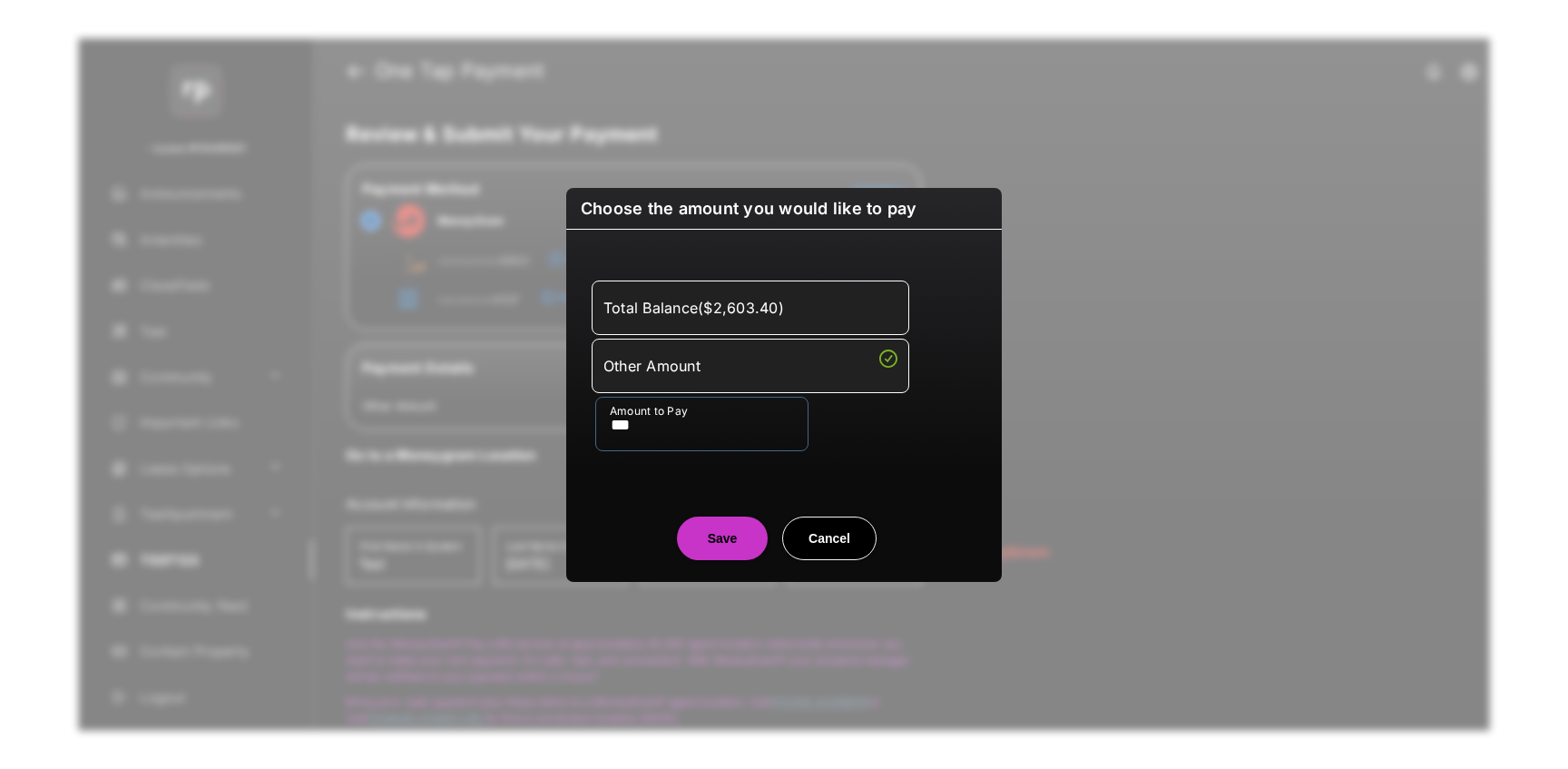
click at [785, 416] on input "***" at bounding box center [701, 424] width 213 height 54
type input "**"
click at [612, 510] on center "Save Cancel" at bounding box center [784, 531] width 392 height 58
click at [694, 511] on center "Save Cancel" at bounding box center [784, 531] width 392 height 58
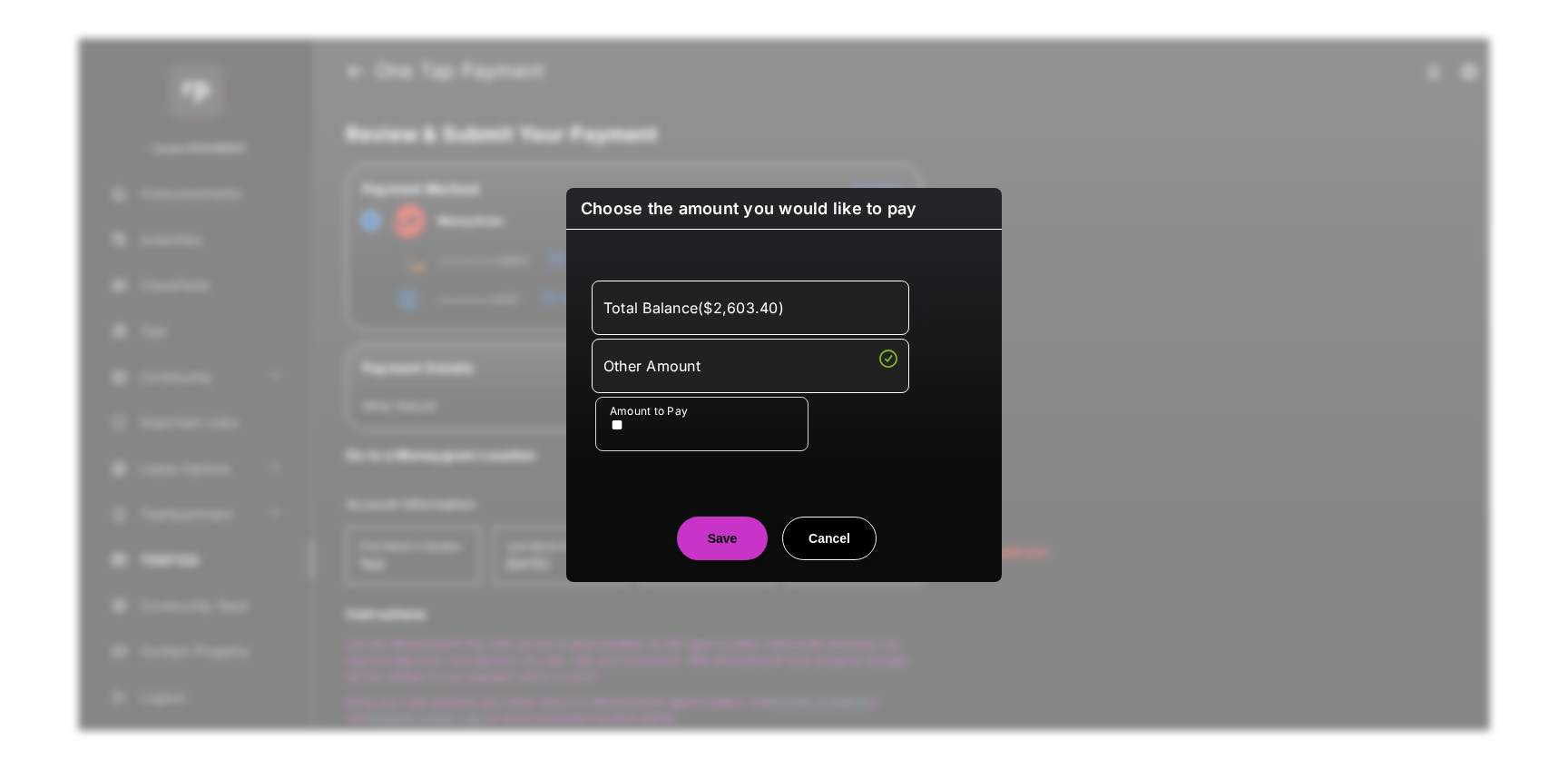
click at [695, 512] on center "Save Cancel" at bounding box center [784, 531] width 392 height 58
click at [695, 535] on button "Save" at bounding box center [722, 538] width 91 height 43
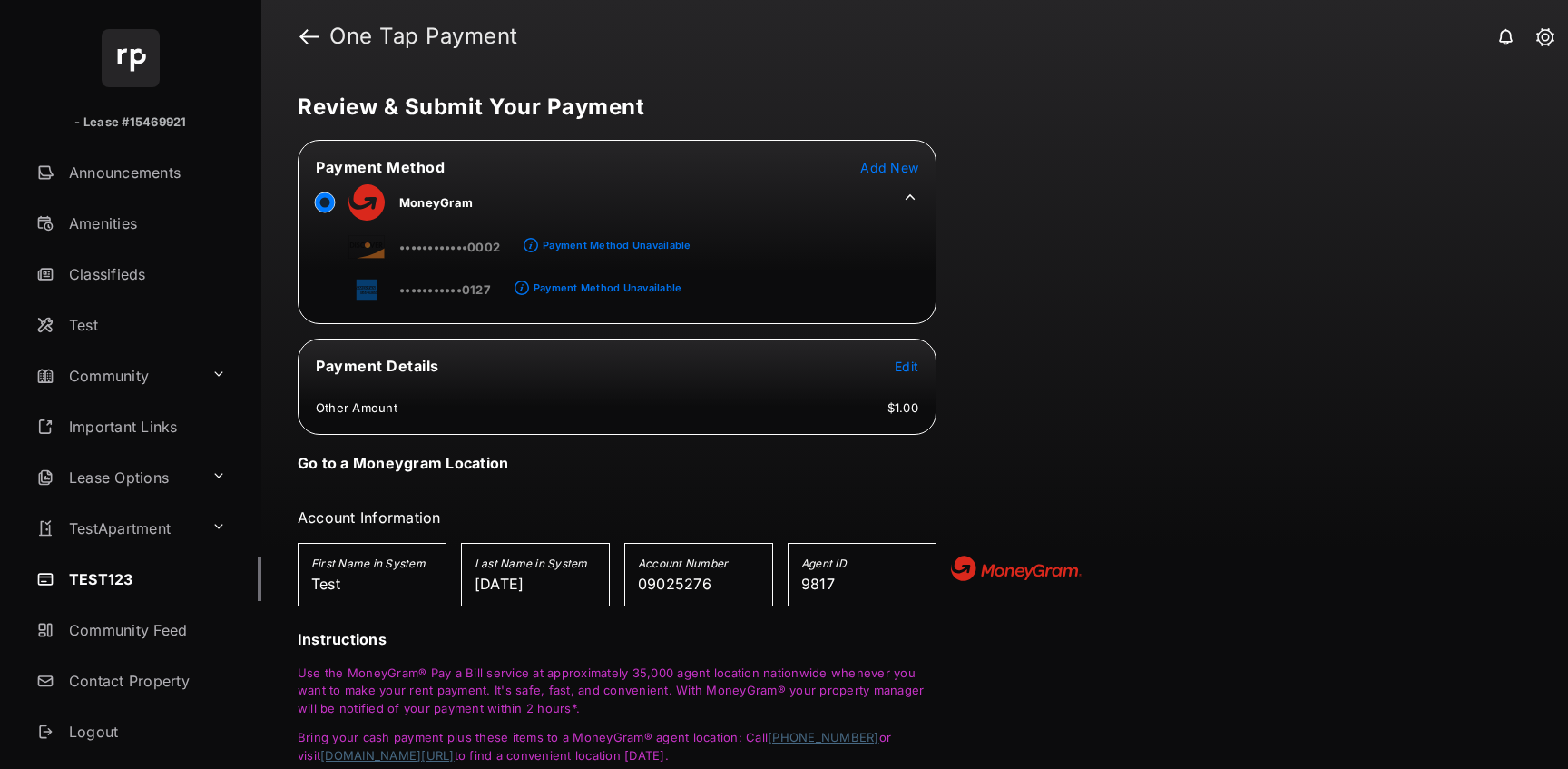
click at [912, 196] on icon at bounding box center [910, 196] width 16 height 16
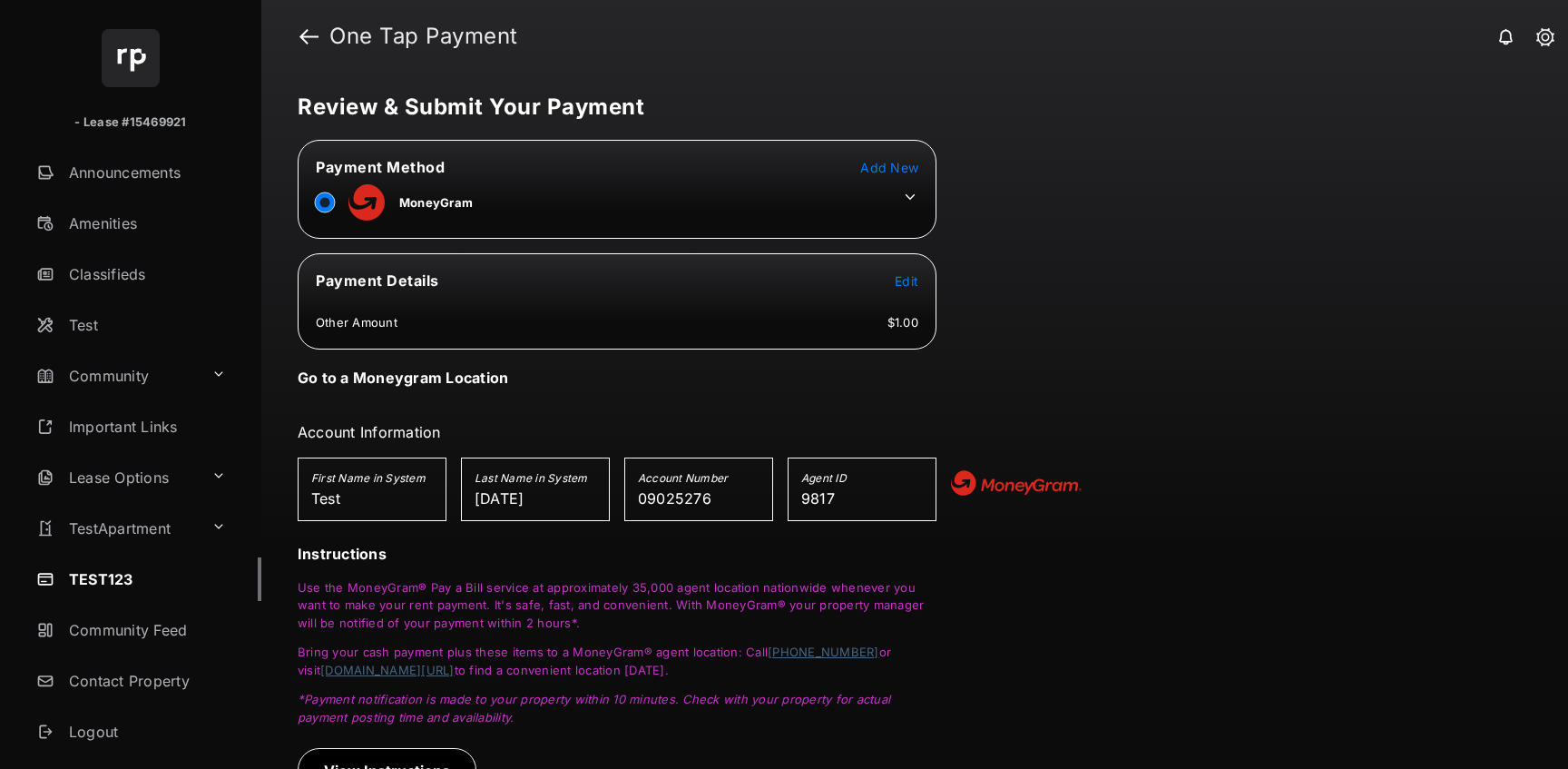
click at [881, 158] on button "Add New" at bounding box center [889, 166] width 58 height 18
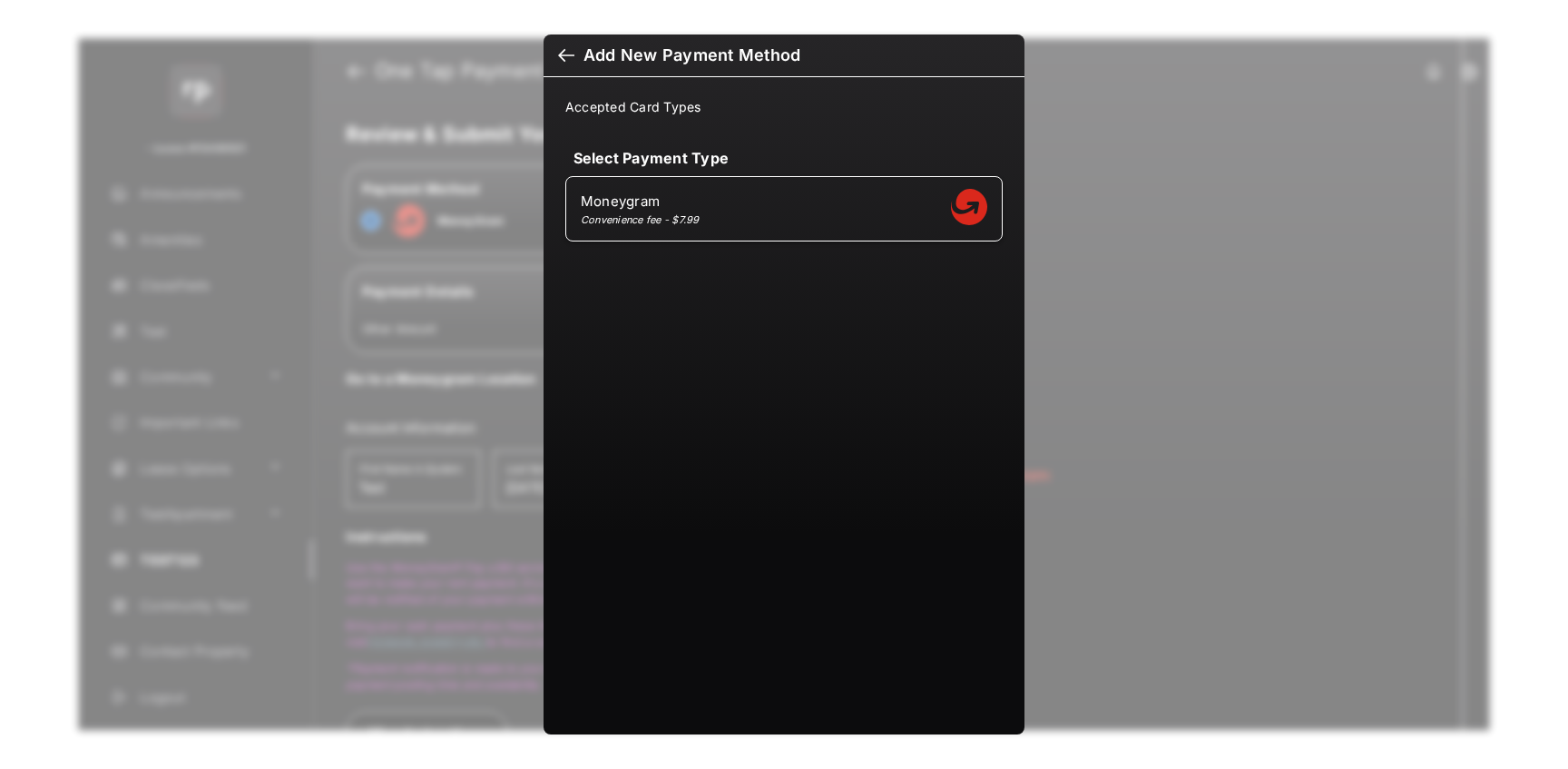
click at [563, 50] on div at bounding box center [565, 56] width 16 height 20
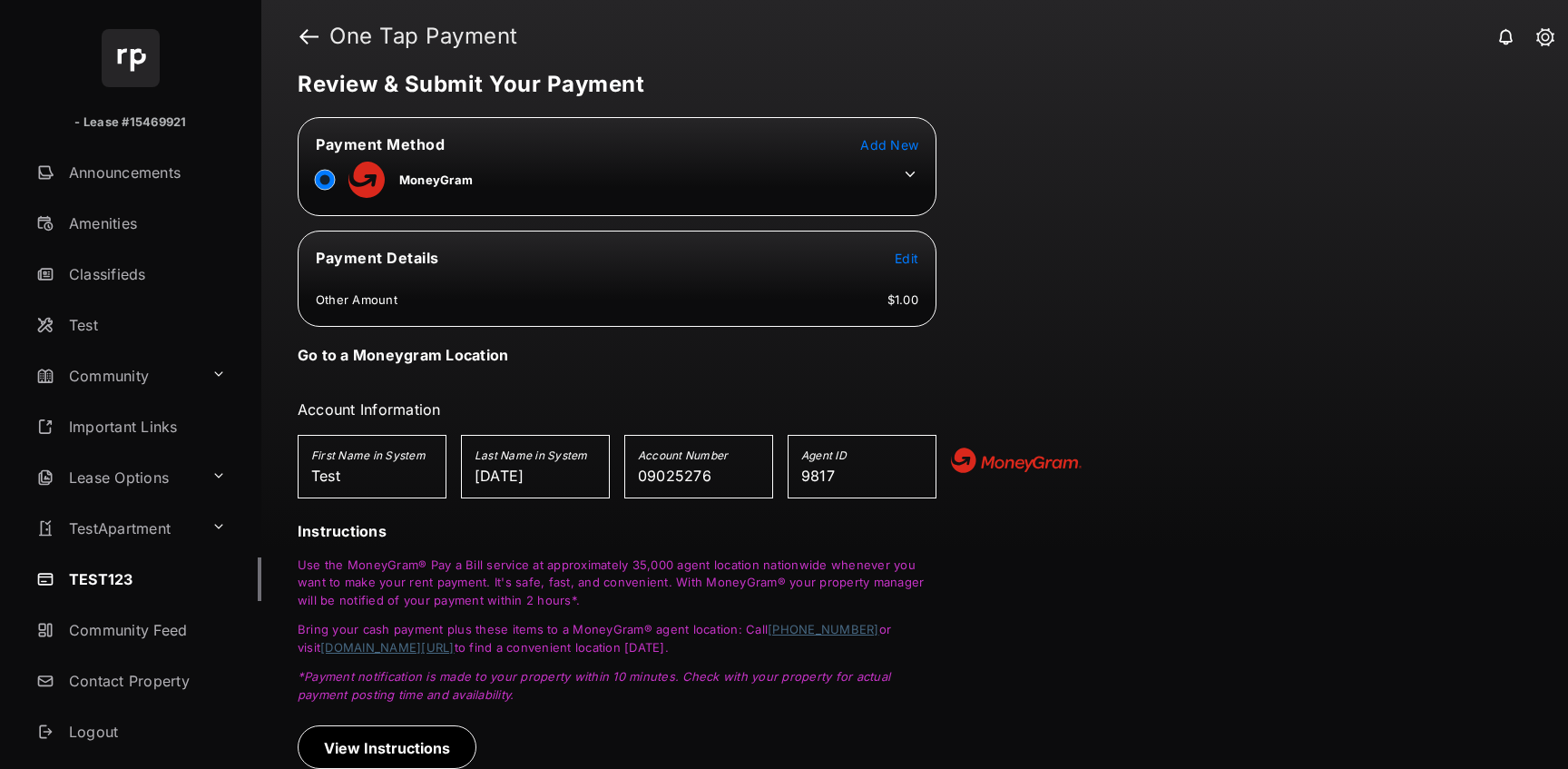
scroll to position [22, 0]
